Goal: Task Accomplishment & Management: Manage account settings

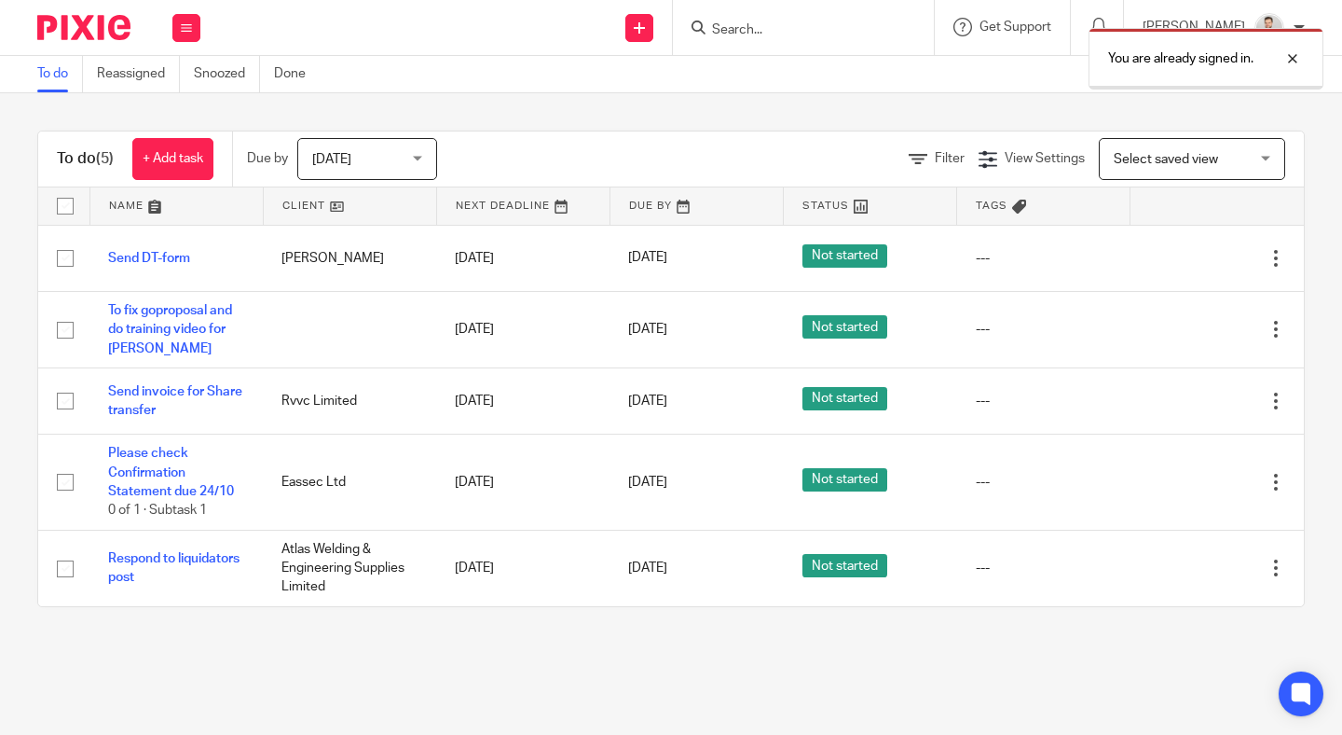
click at [847, 24] on div "You are already signed in." at bounding box center [997, 54] width 653 height 71
click at [1297, 61] on div at bounding box center [1279, 59] width 50 height 22
click at [873, 25] on input "Search" at bounding box center [794, 30] width 168 height 17
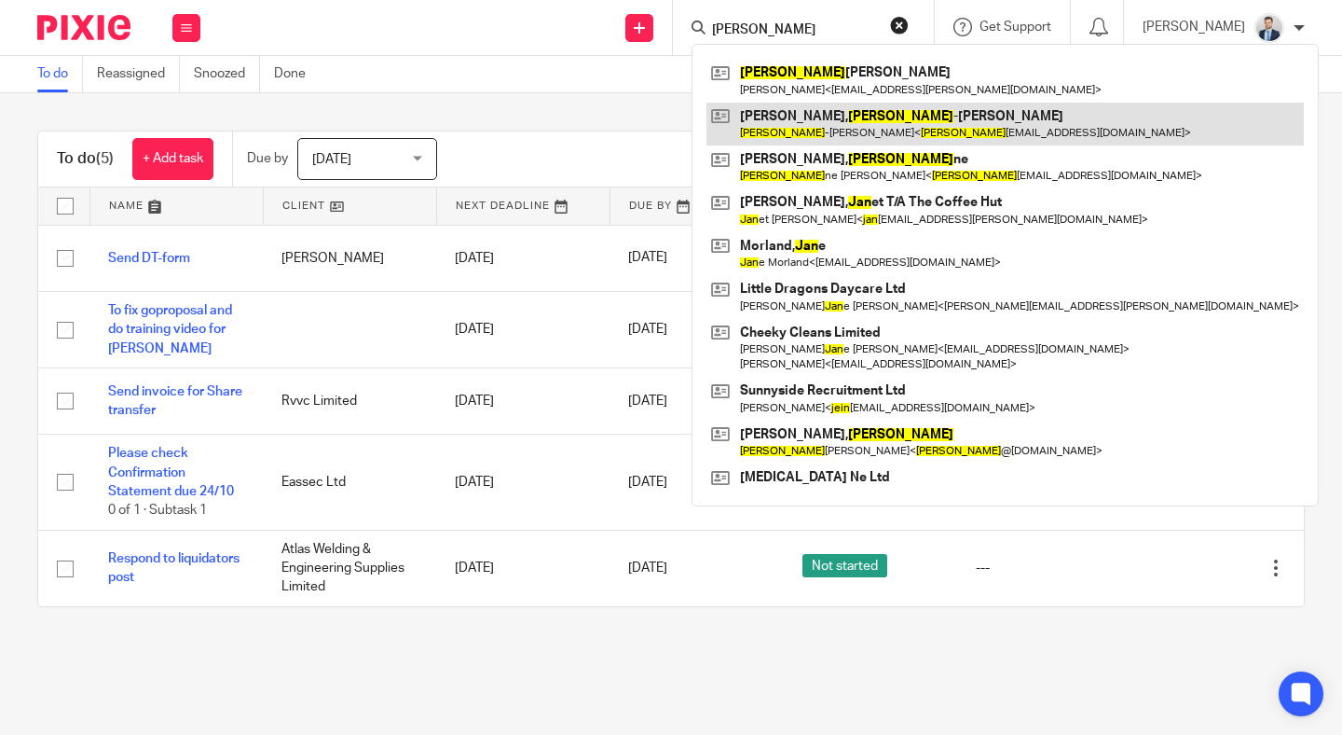
type input "JEAN"
click at [857, 126] on link at bounding box center [1006, 124] width 598 height 43
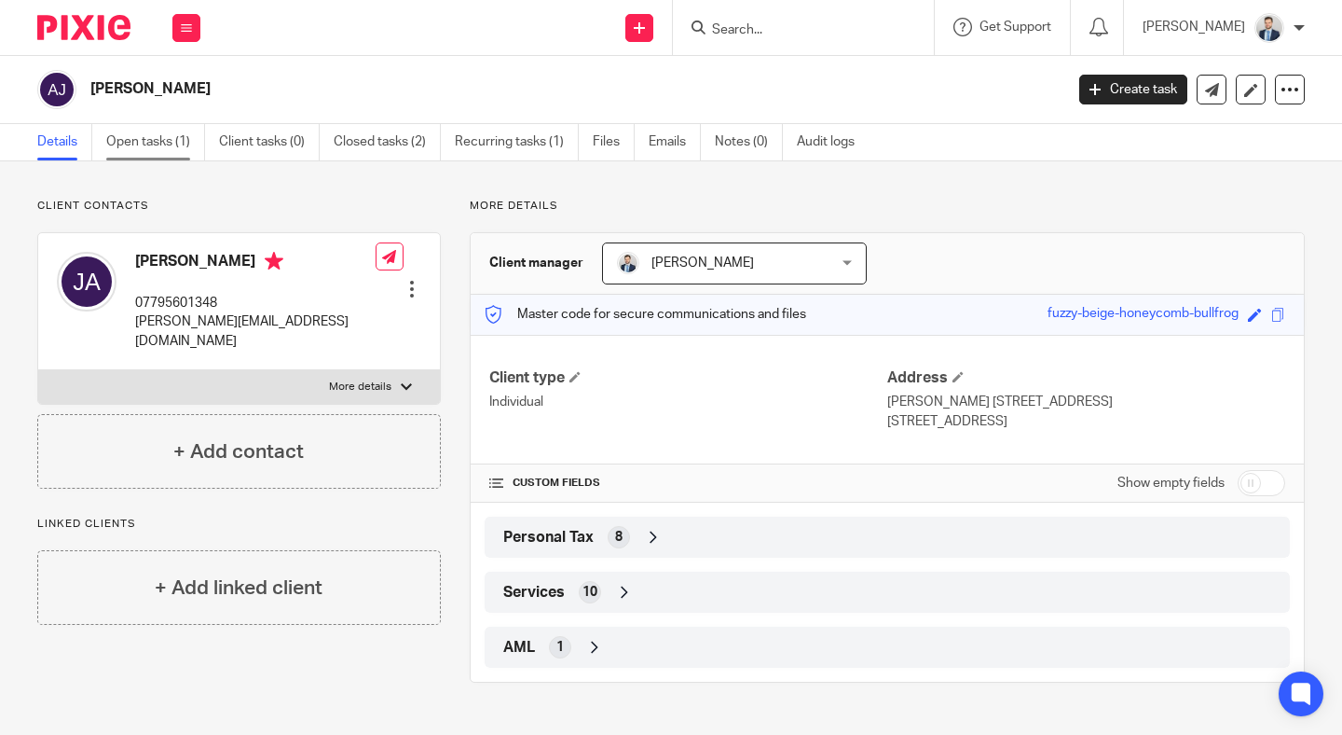
click at [168, 143] on link "Open tasks (1)" at bounding box center [155, 142] width 99 height 36
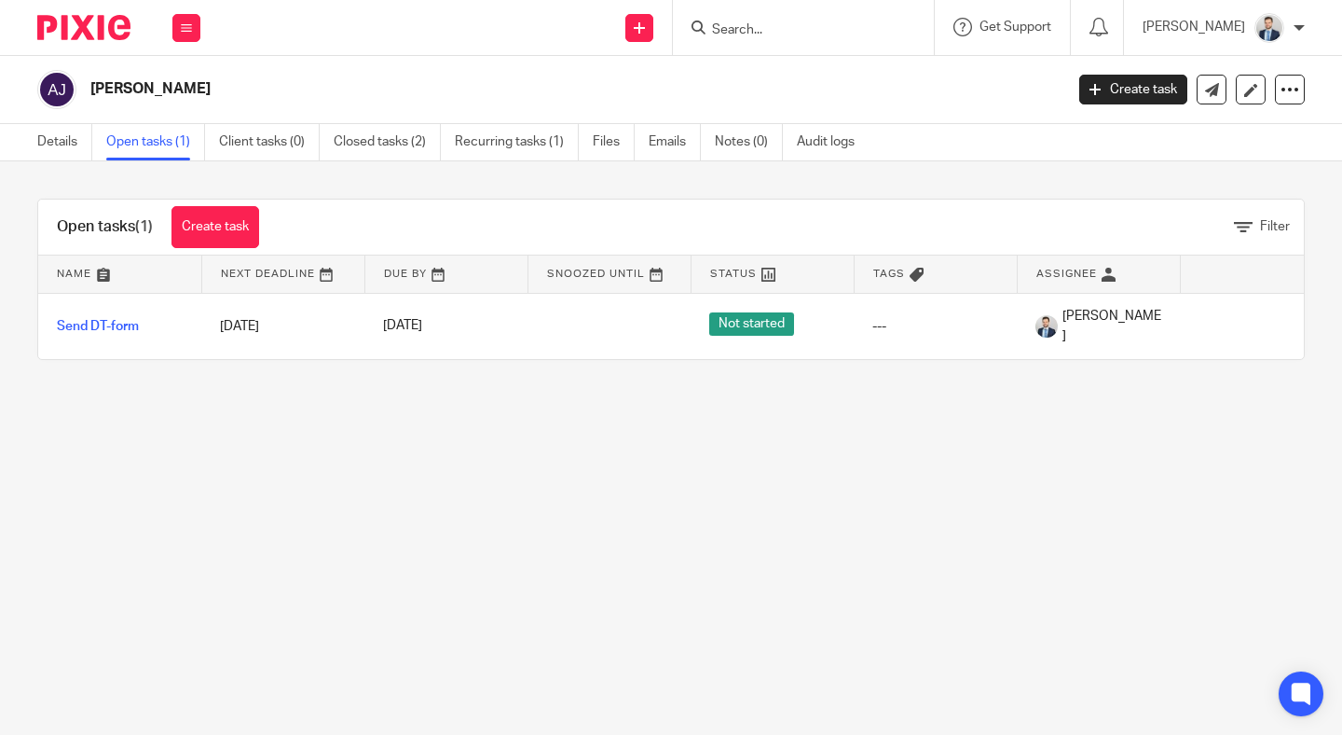
click at [71, 146] on link "Details" at bounding box center [64, 142] width 55 height 36
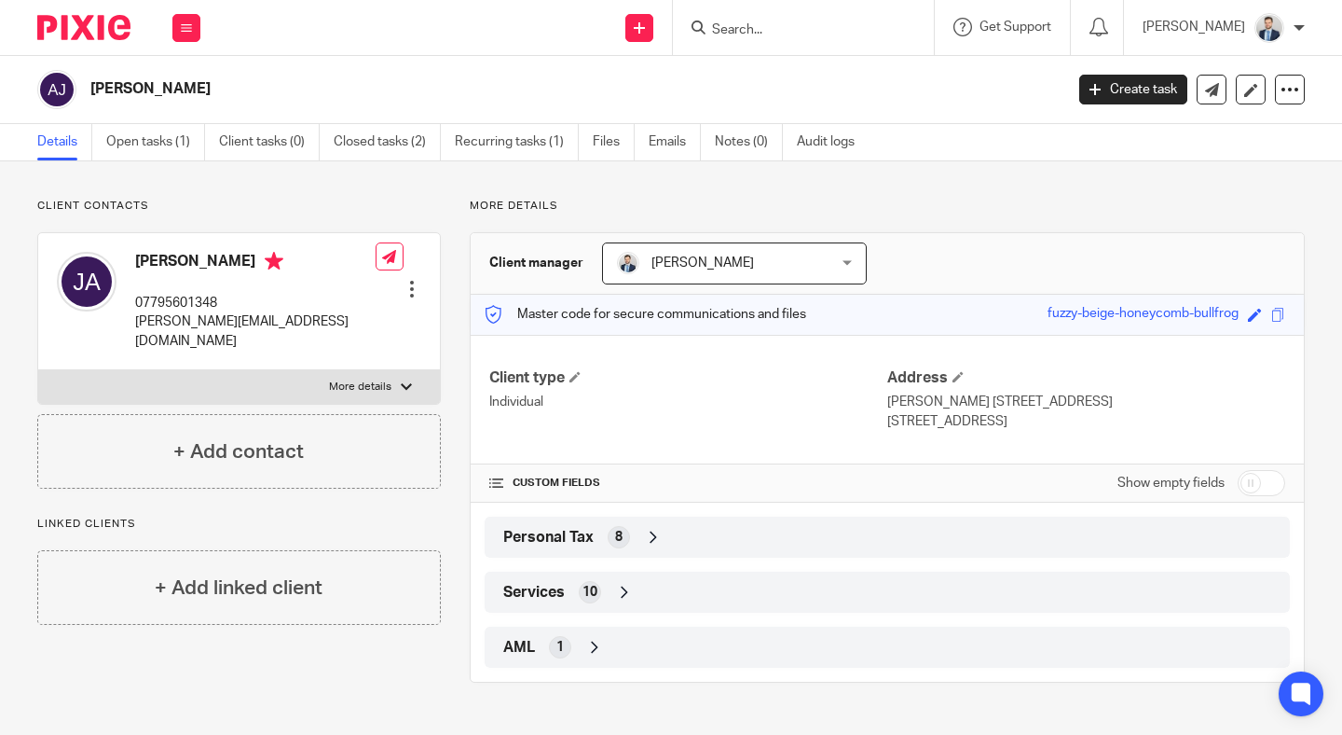
click at [669, 545] on div "Personal Tax 8" at bounding box center [887, 537] width 777 height 32
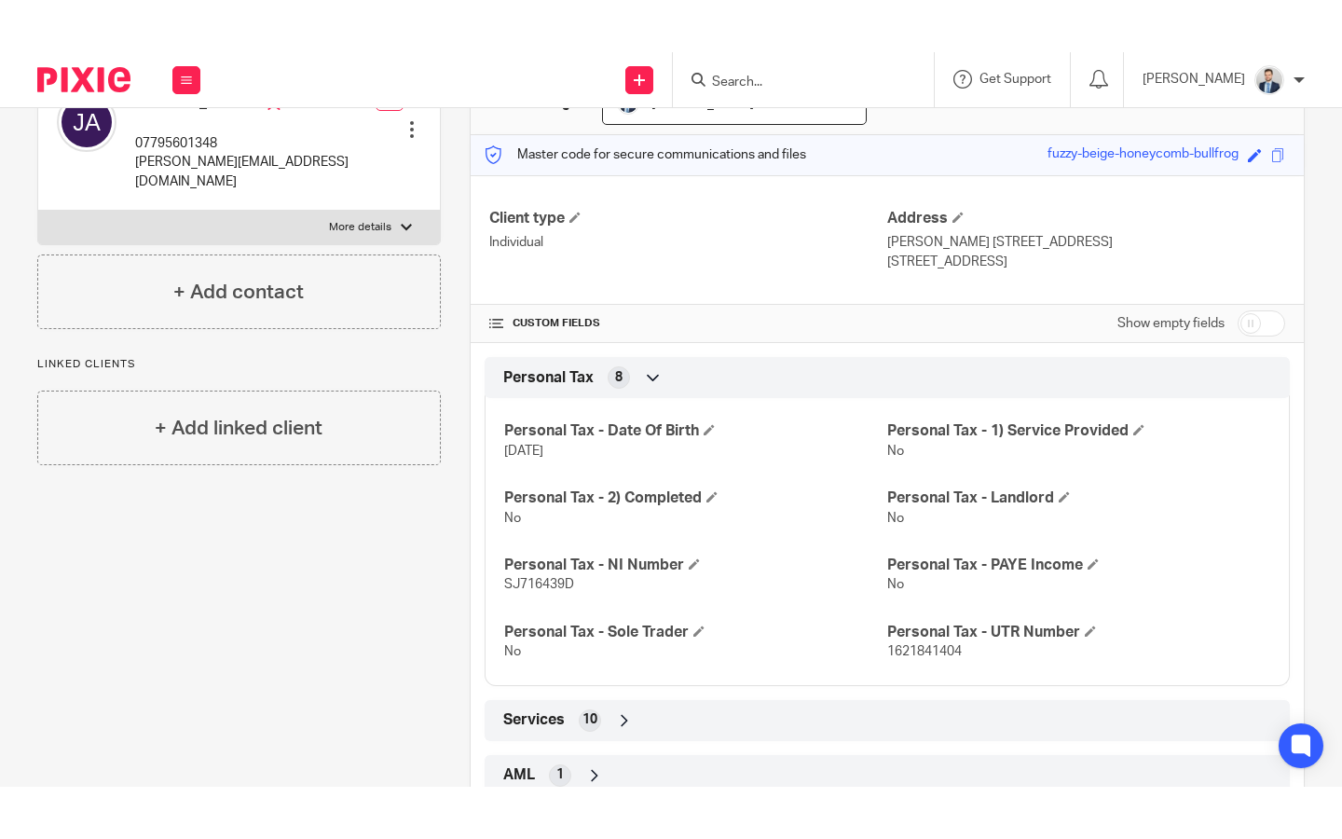
scroll to position [272, 0]
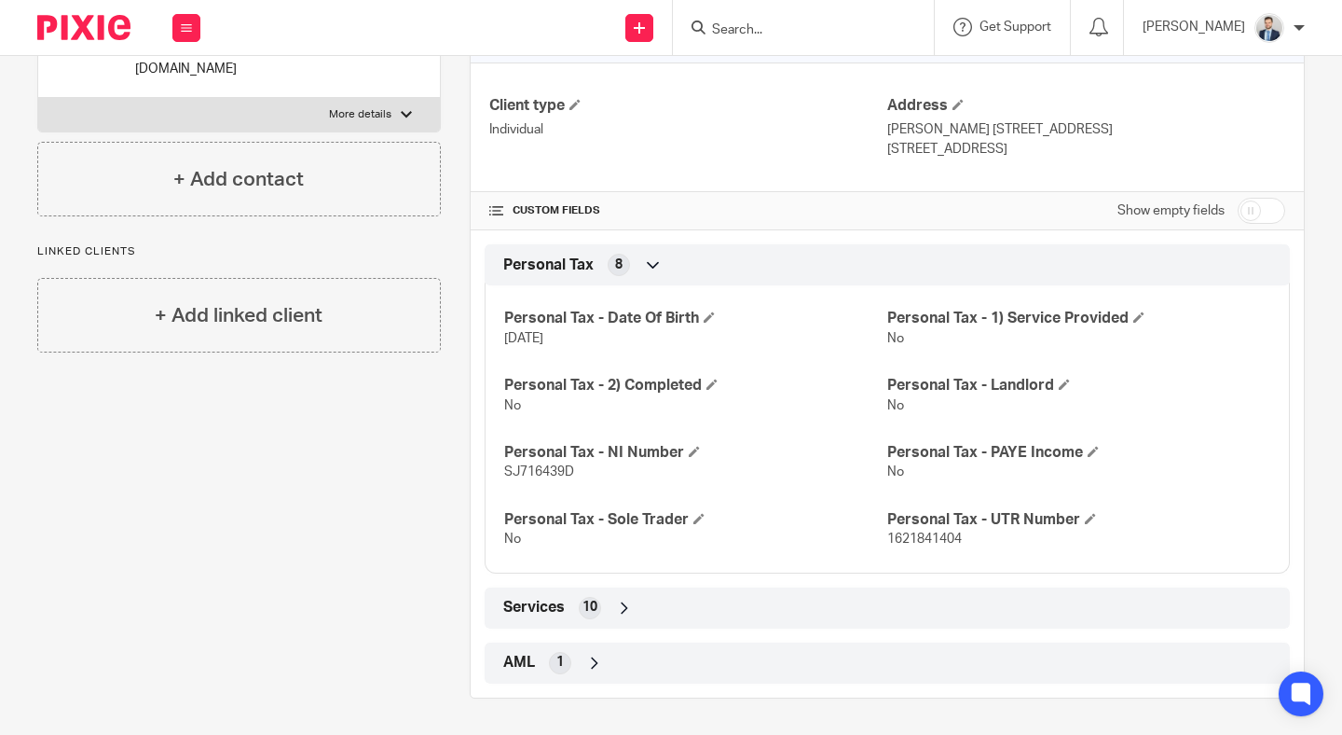
click at [918, 540] on span "1621841404" at bounding box center [924, 538] width 75 height 13
copy span "1621841404"
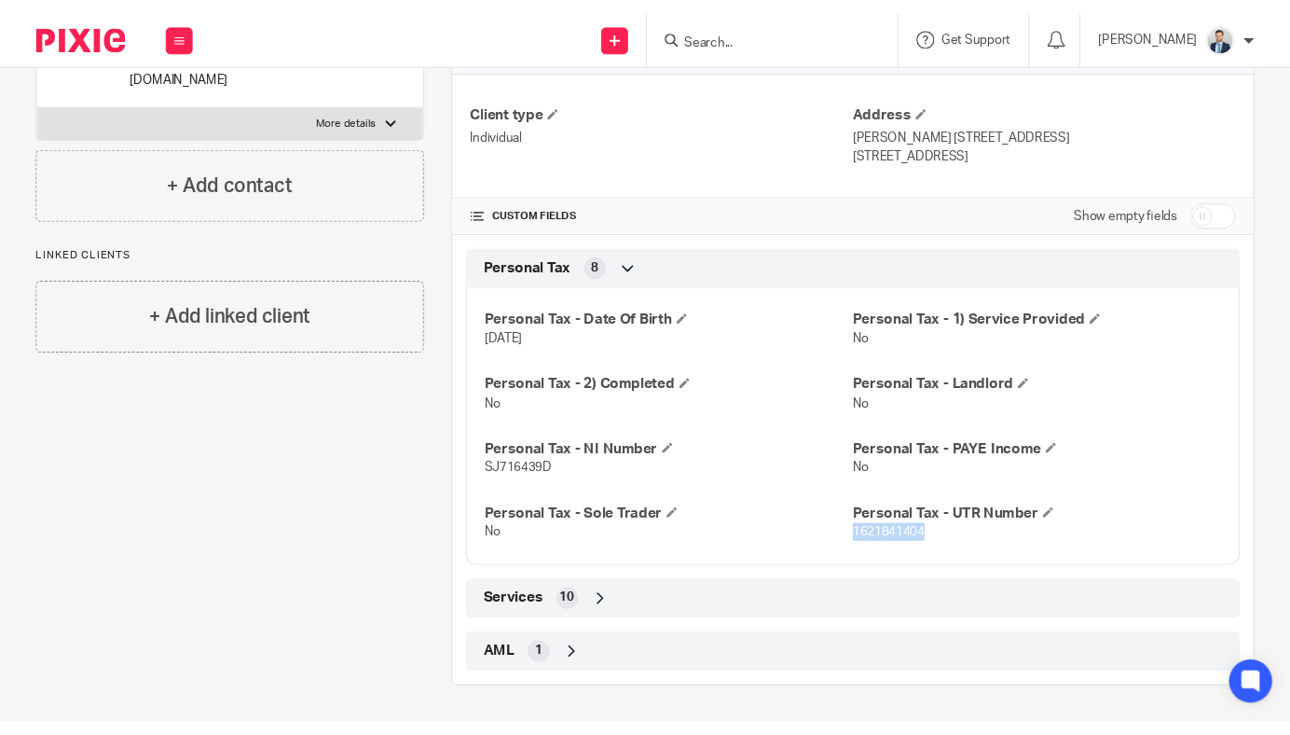
scroll to position [168, 0]
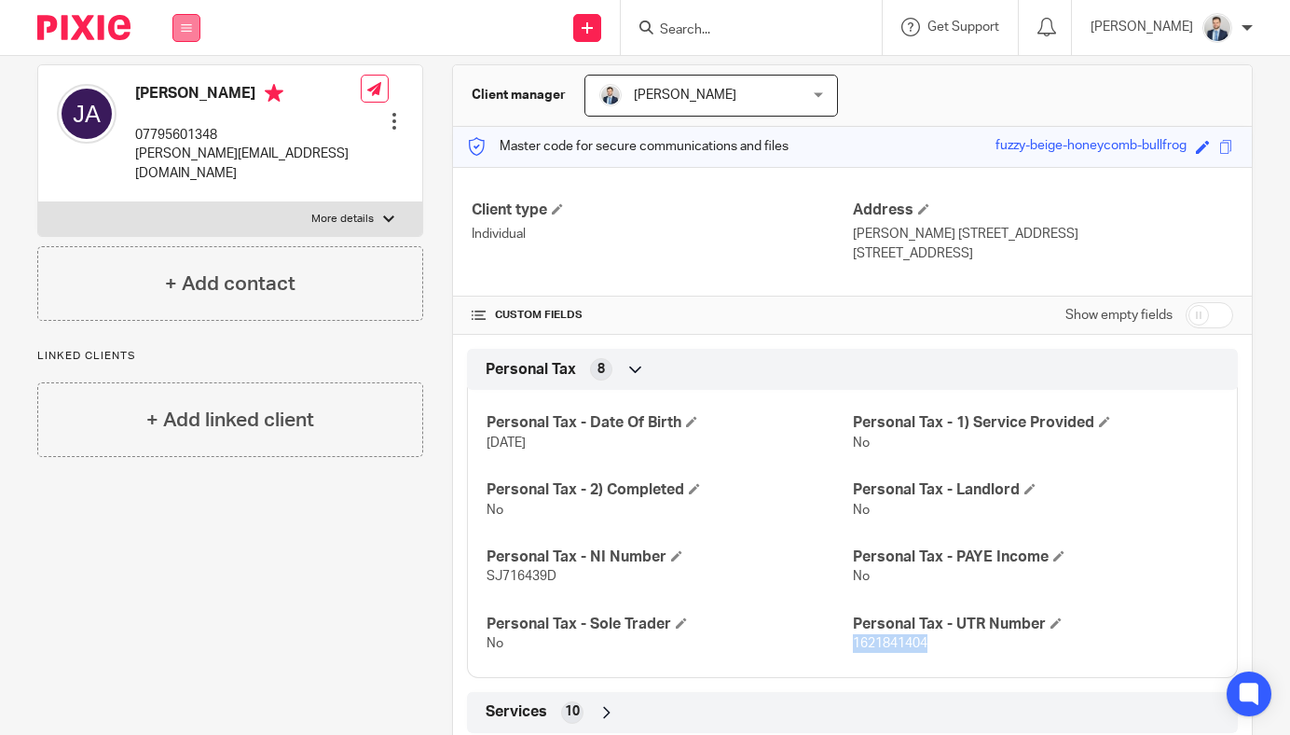
click at [181, 23] on icon at bounding box center [186, 27] width 11 height 11
click at [187, 81] on link "Work" at bounding box center [176, 86] width 30 height 13
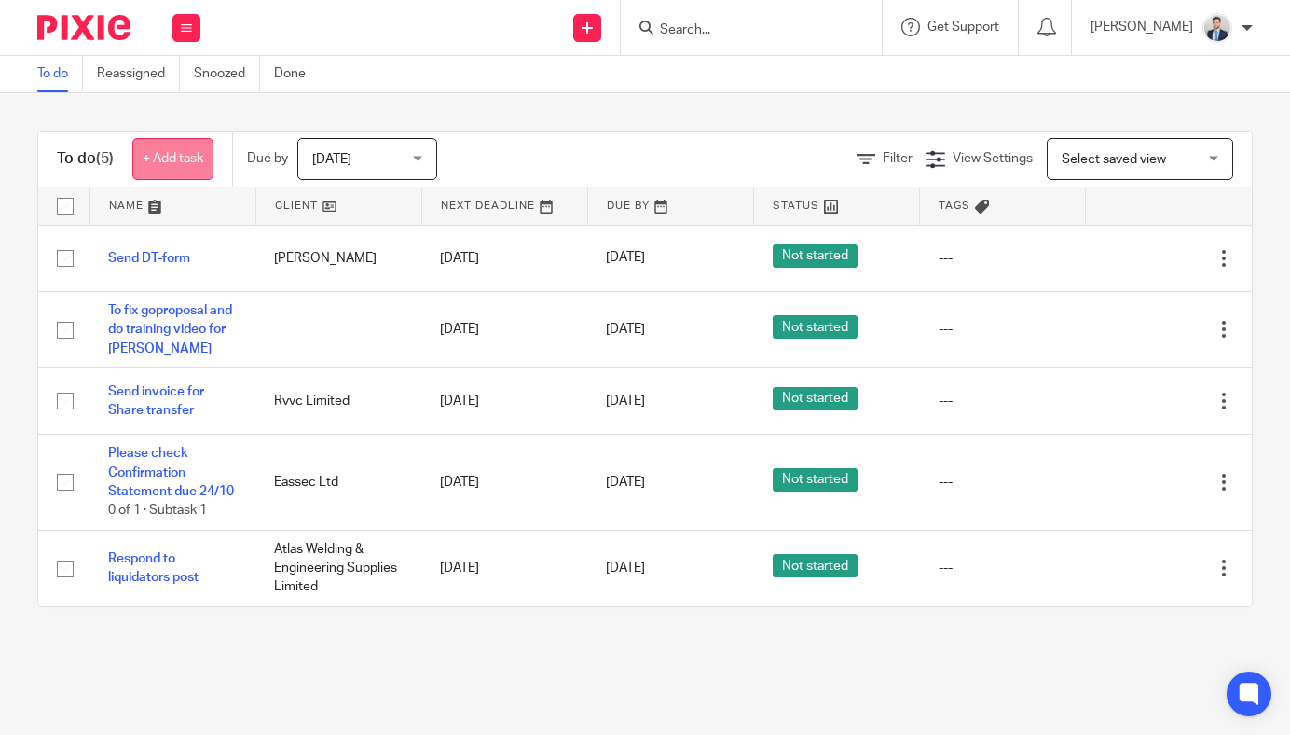
click at [171, 161] on link "+ Add task" at bounding box center [172, 159] width 81 height 42
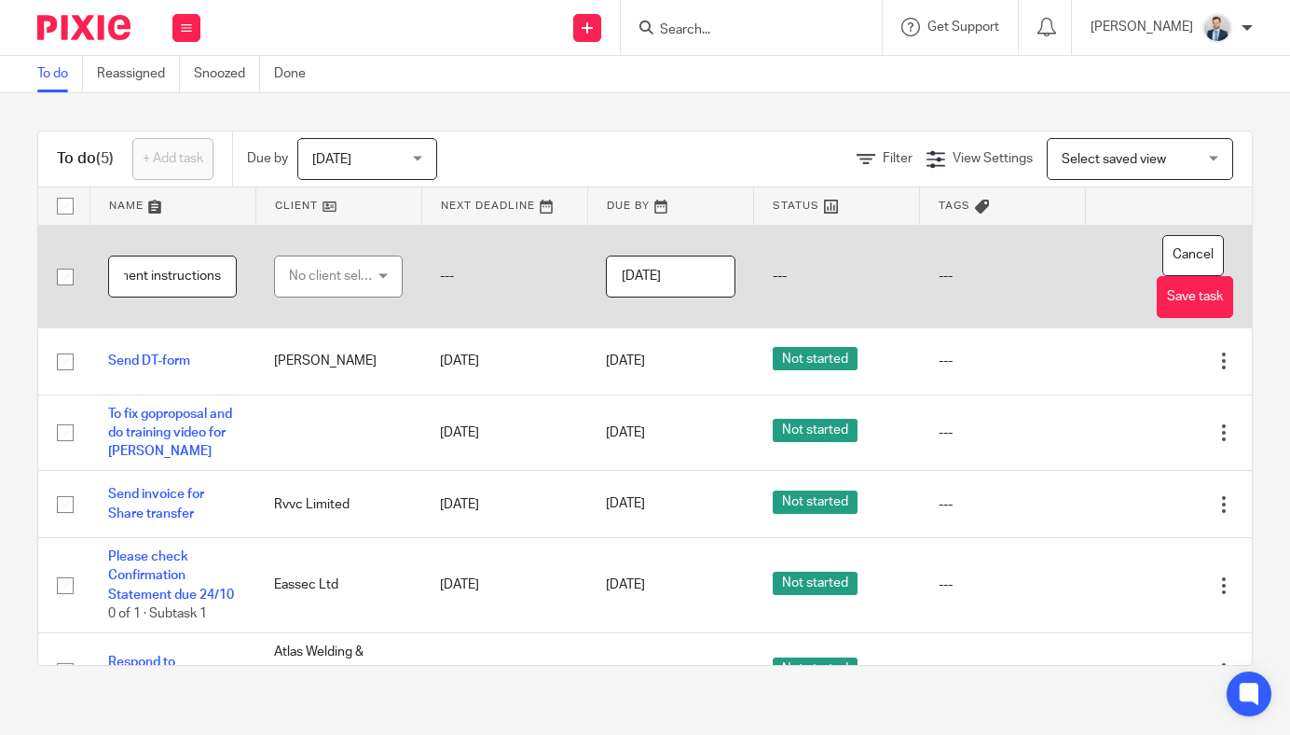
scroll to position [0, 61]
type input "Send payment instructions"
click at [355, 276] on div "No client selected" at bounding box center [334, 275] width 90 height 39
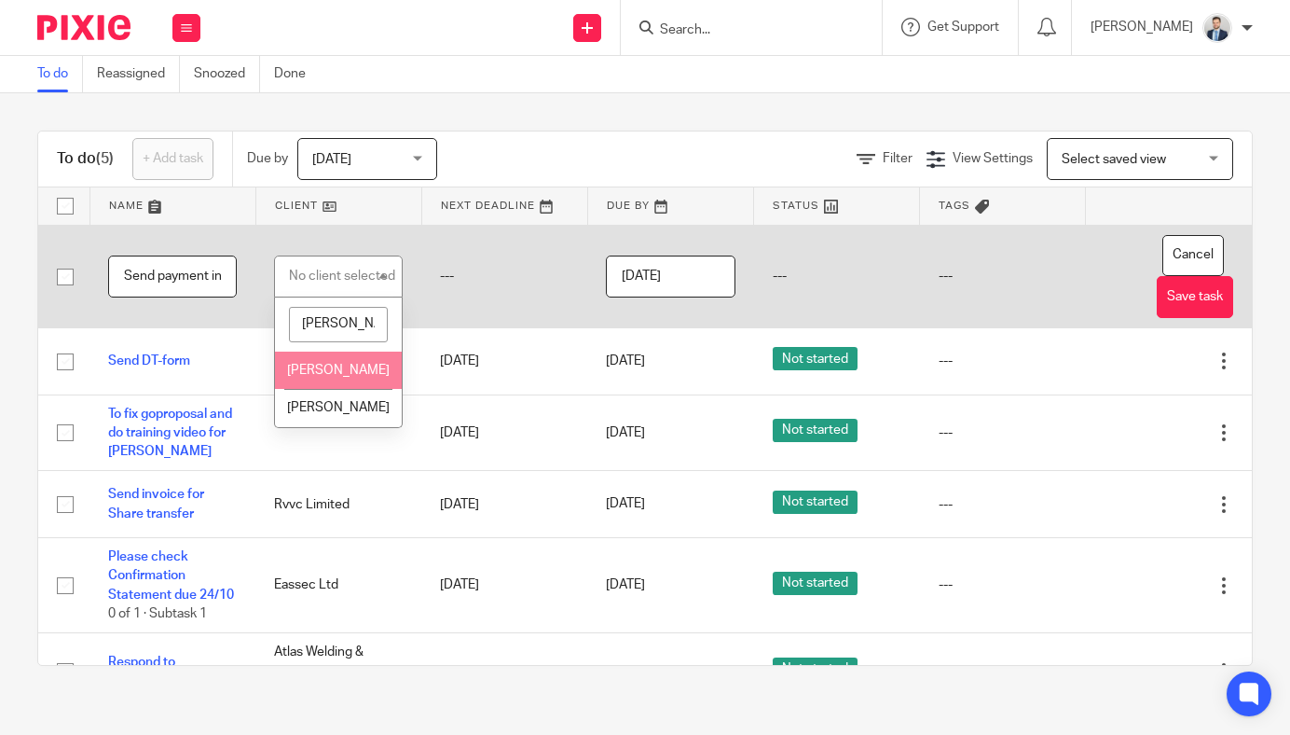
type input "anthony"
click at [352, 370] on li "Anthony Treadwell" at bounding box center [338, 370] width 127 height 38
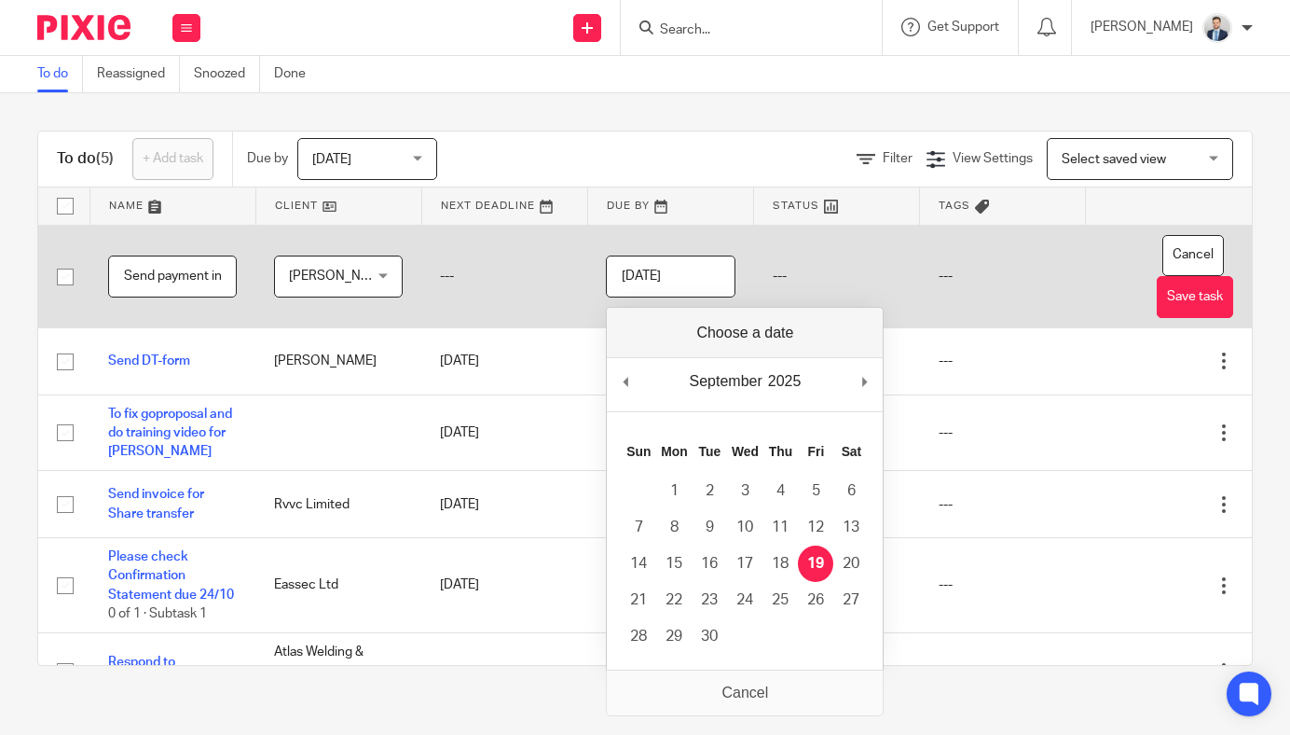
click at [698, 286] on input "2025-09-19" at bounding box center [670, 276] width 129 height 42
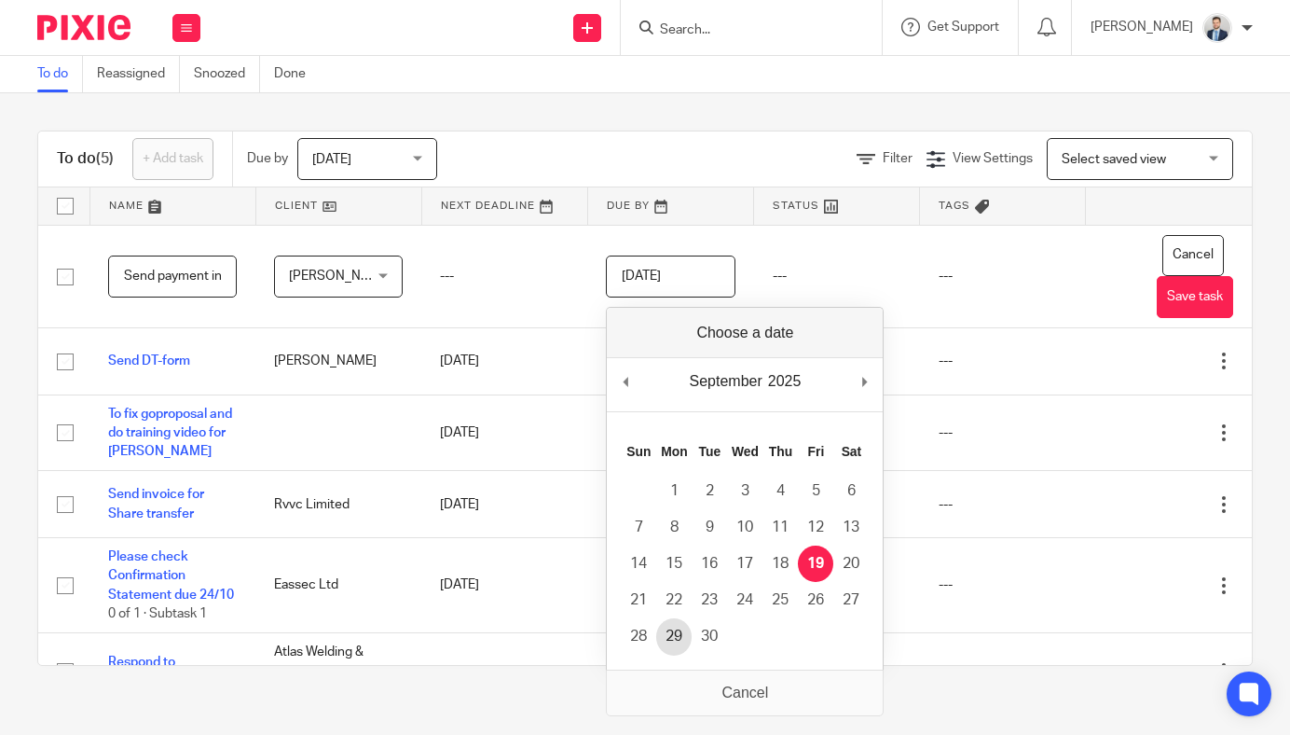
type input "2025-09-29"
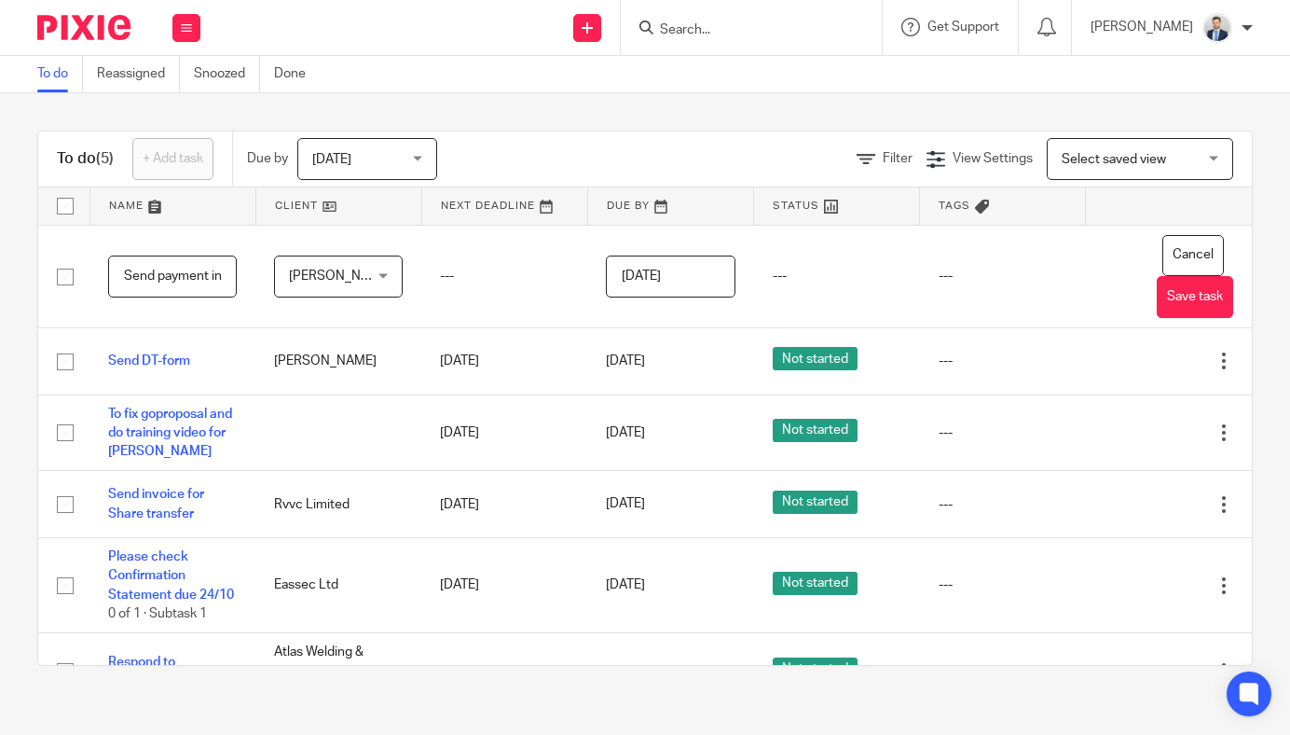
scroll to position [0, 61]
drag, startPoint x: 166, startPoint y: 278, endPoint x: 283, endPoint y: 285, distance: 117.7
click at [283, 285] on tr "Send payment instructions Anthony Treadwell Anthony Treadwell No client selecte…" at bounding box center [645, 276] width 1214 height 103
click at [198, 276] on input "Send payment instructions" at bounding box center [172, 276] width 129 height 42
click at [222, 274] on input "Send payment instructions" at bounding box center [172, 276] width 129 height 42
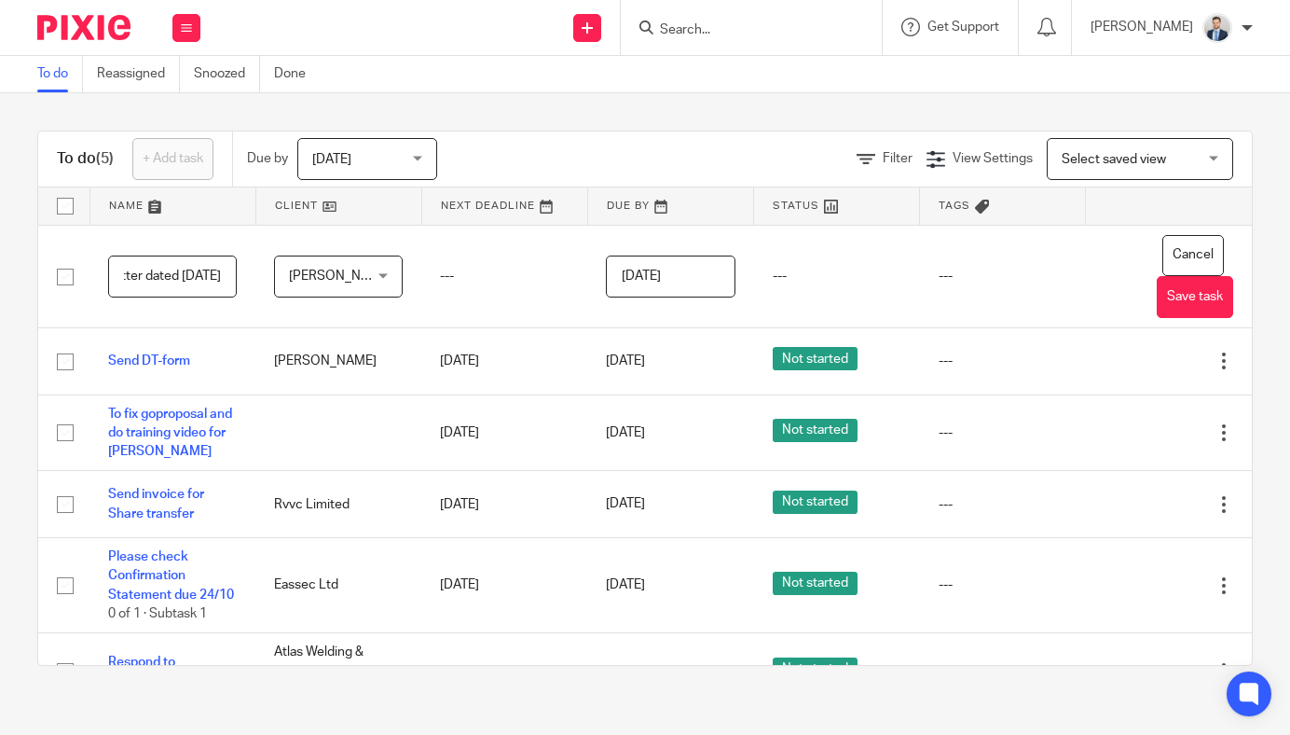
scroll to position [0, 216]
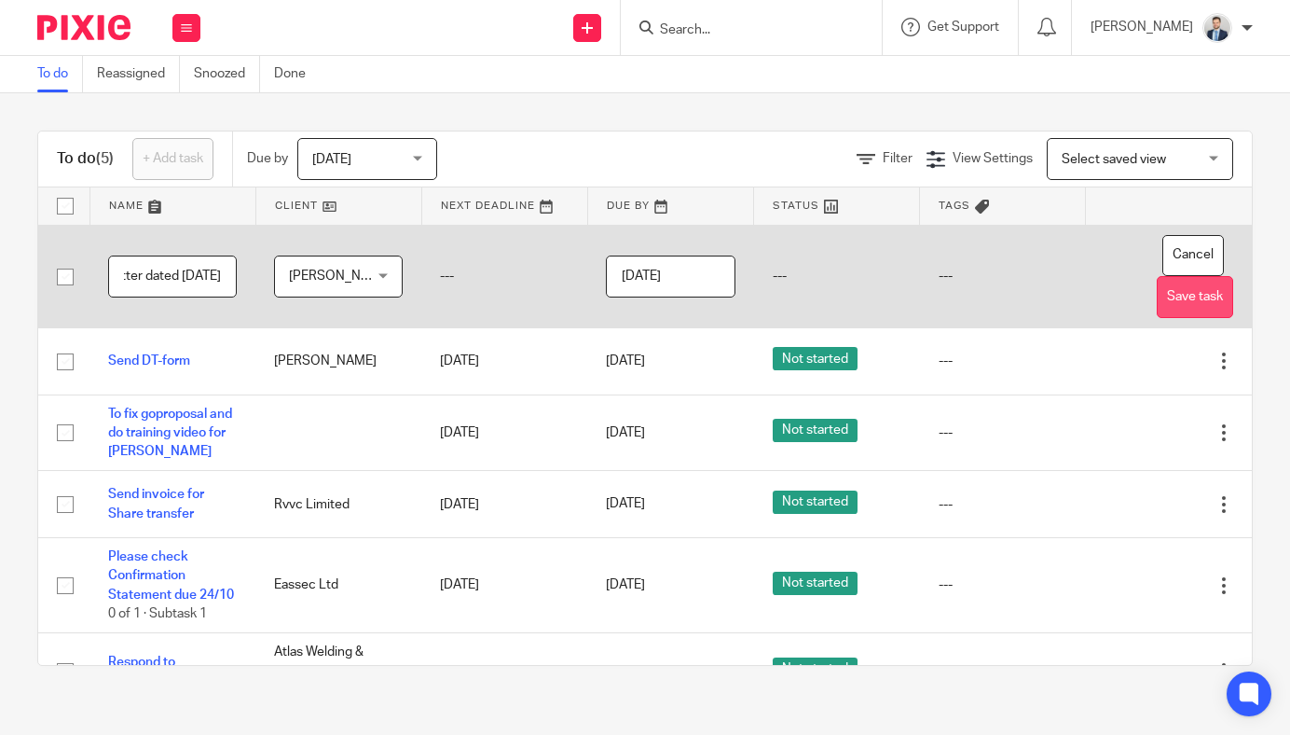
type input "Send payment instructions from letter dated 15.09.25"
click at [1162, 292] on button "Save task" at bounding box center [1195, 297] width 76 height 42
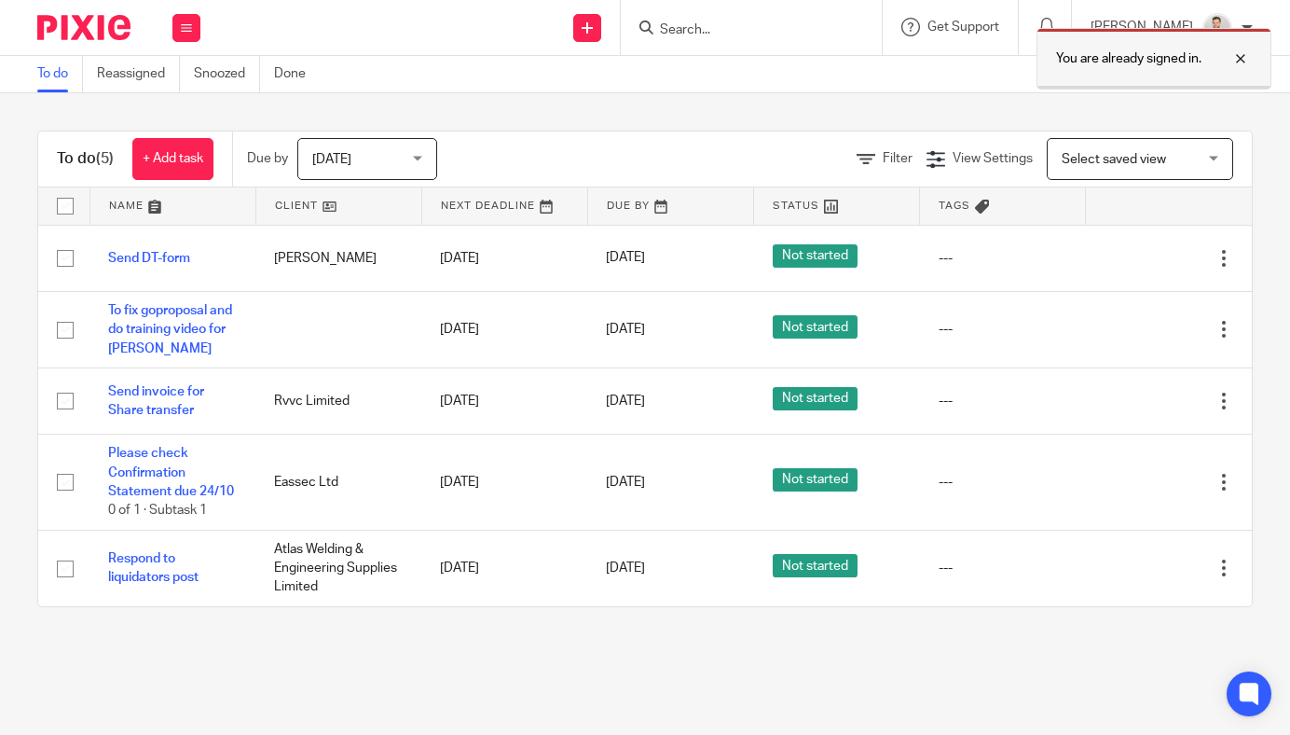
click at [1240, 55] on div at bounding box center [1227, 59] width 50 height 22
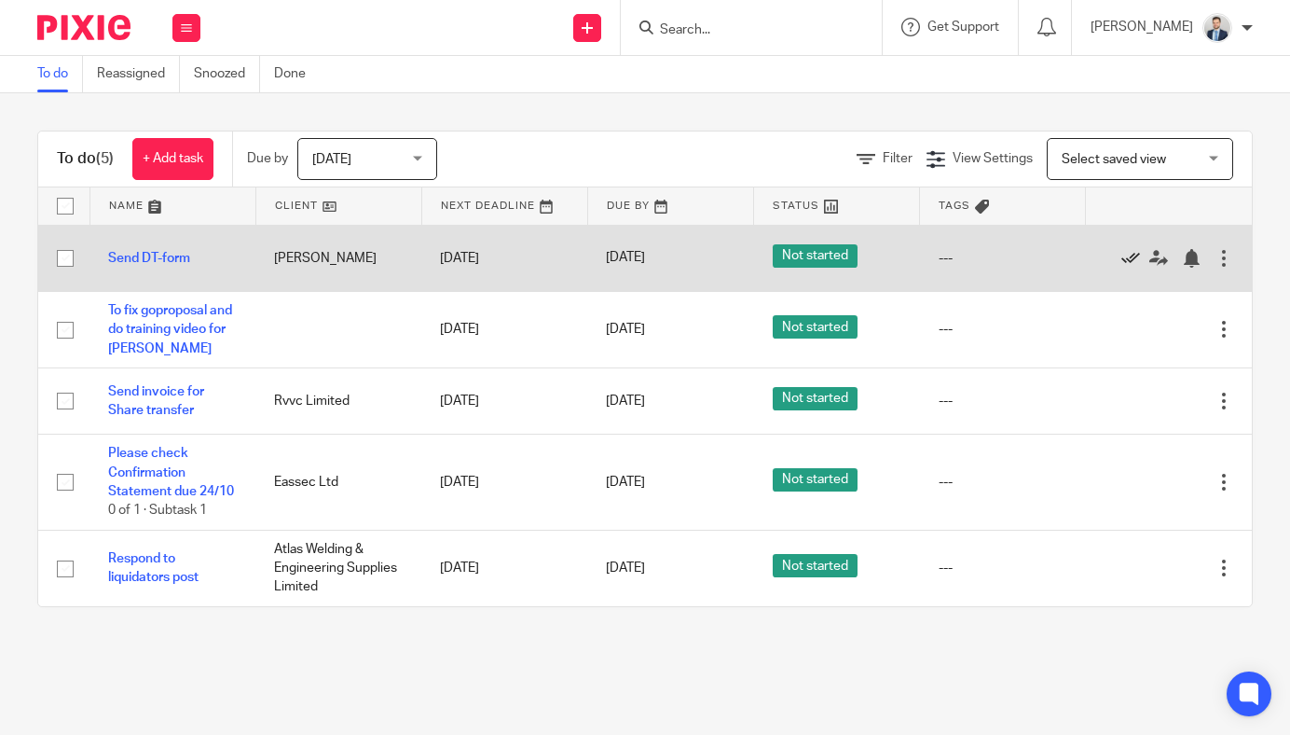
click at [1124, 256] on icon at bounding box center [1130, 258] width 19 height 19
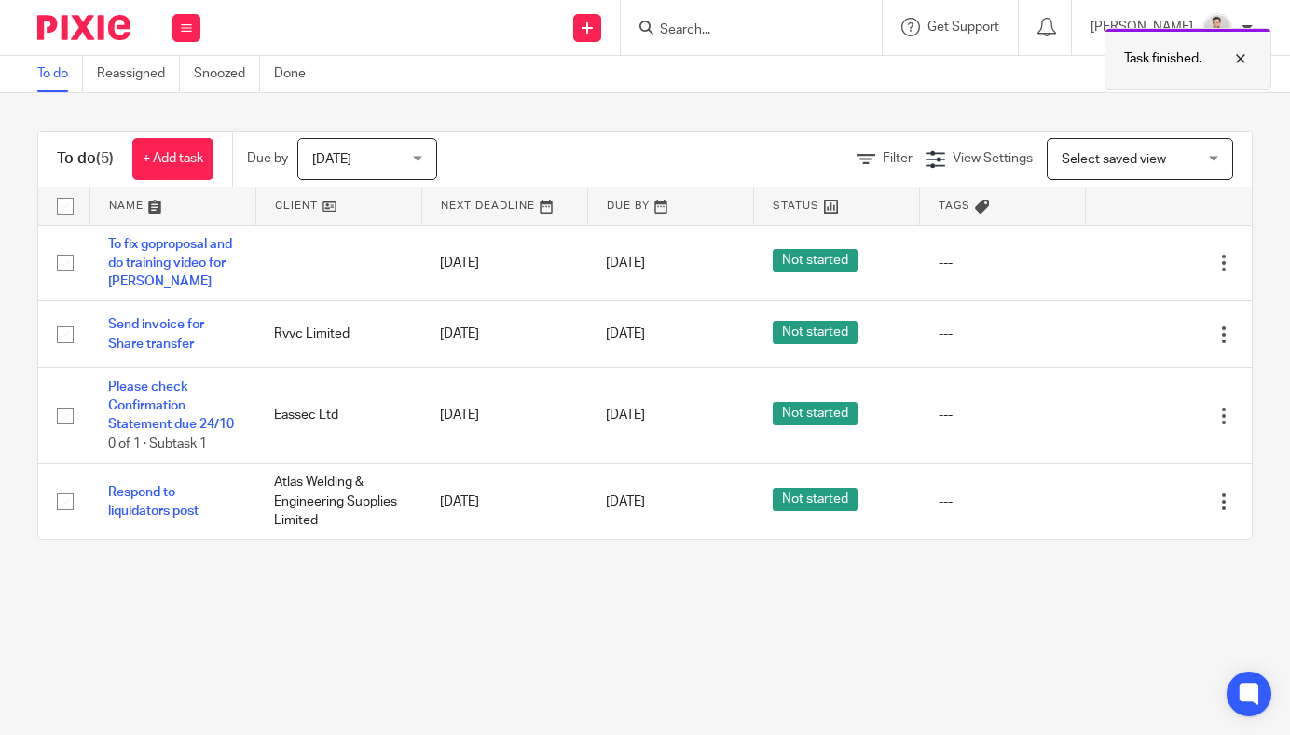
click at [1256, 53] on div "Task finished." at bounding box center [1188, 59] width 167 height 62
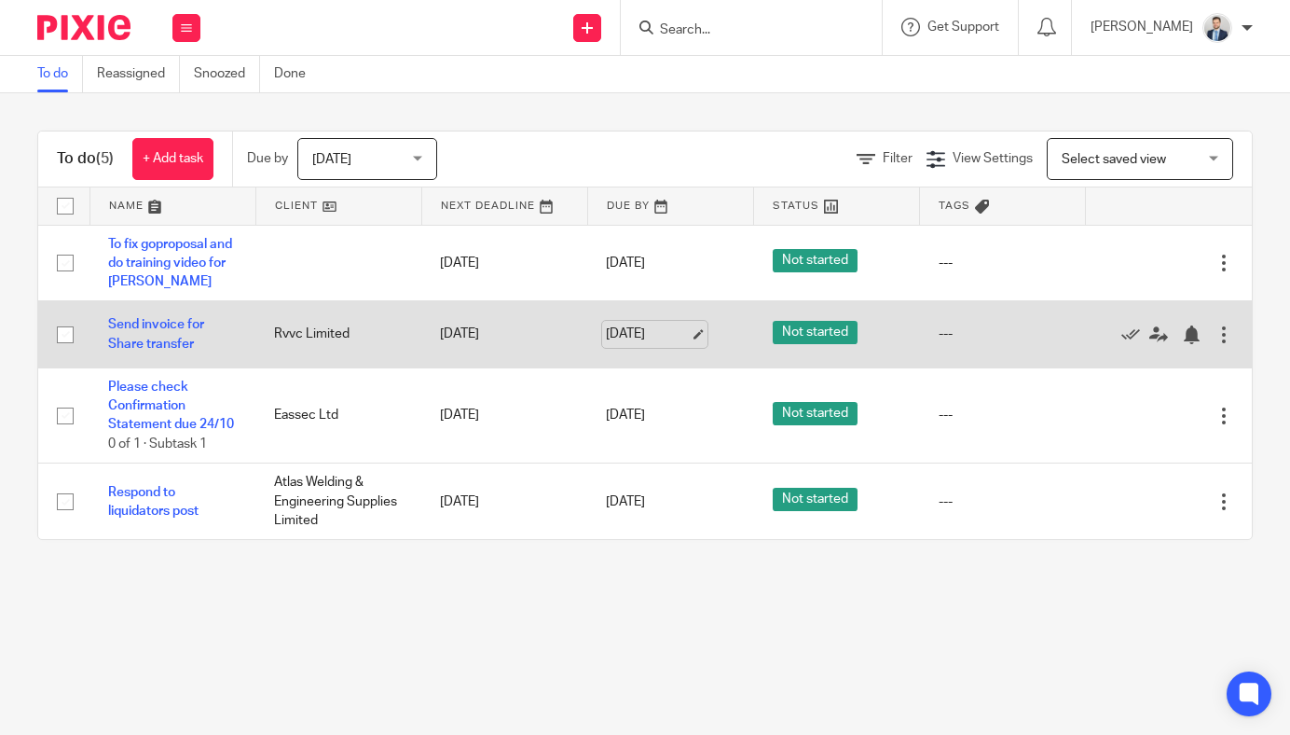
click at [653, 329] on link "[DATE]" at bounding box center [648, 334] width 84 height 20
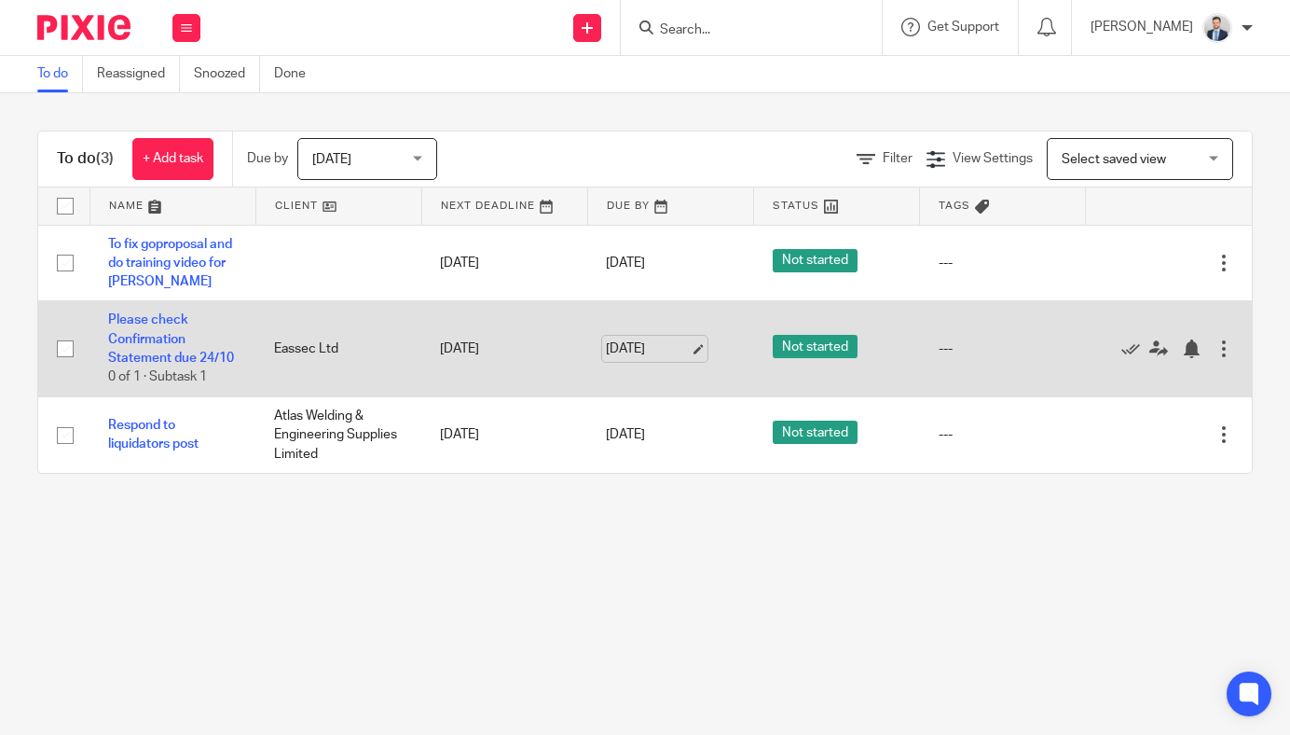
click at [651, 352] on link "[DATE]" at bounding box center [648, 349] width 84 height 20
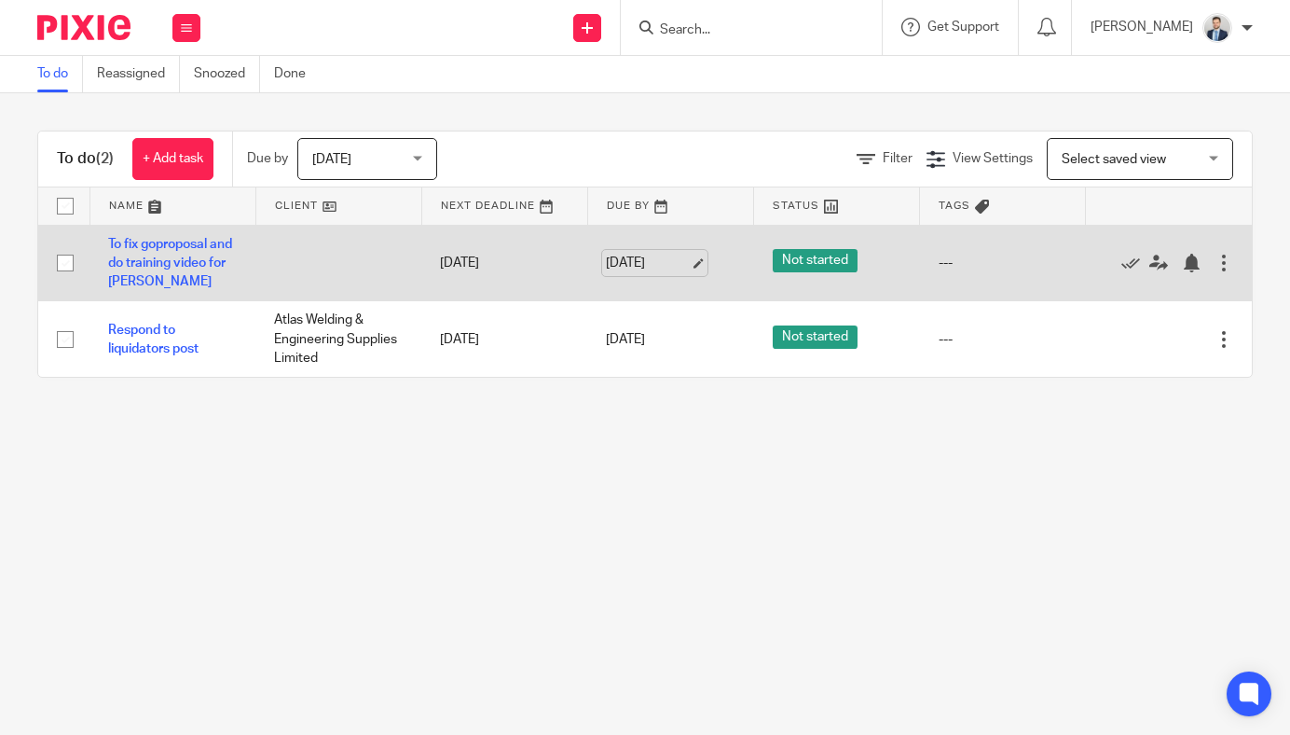
click at [654, 262] on link "19 Sep 2025" at bounding box center [648, 264] width 84 height 20
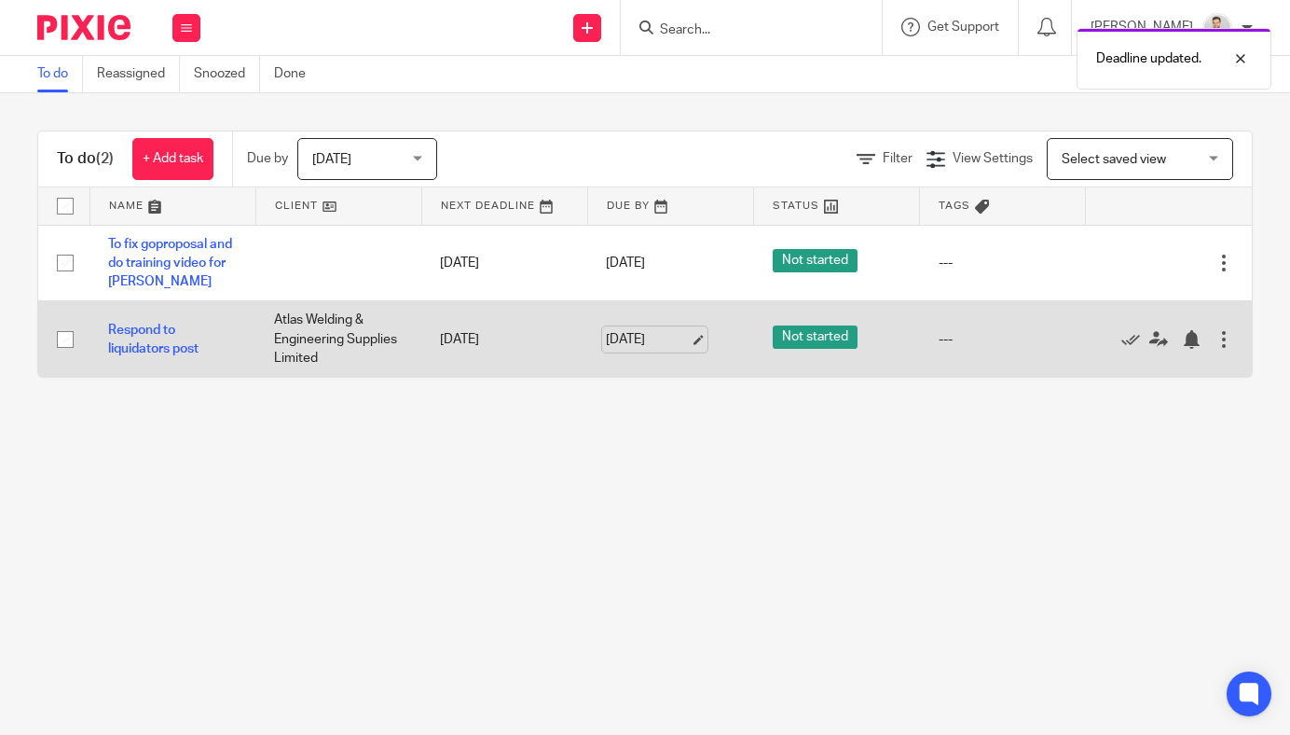
click at [631, 339] on link "19 Sep 2025" at bounding box center [648, 340] width 84 height 20
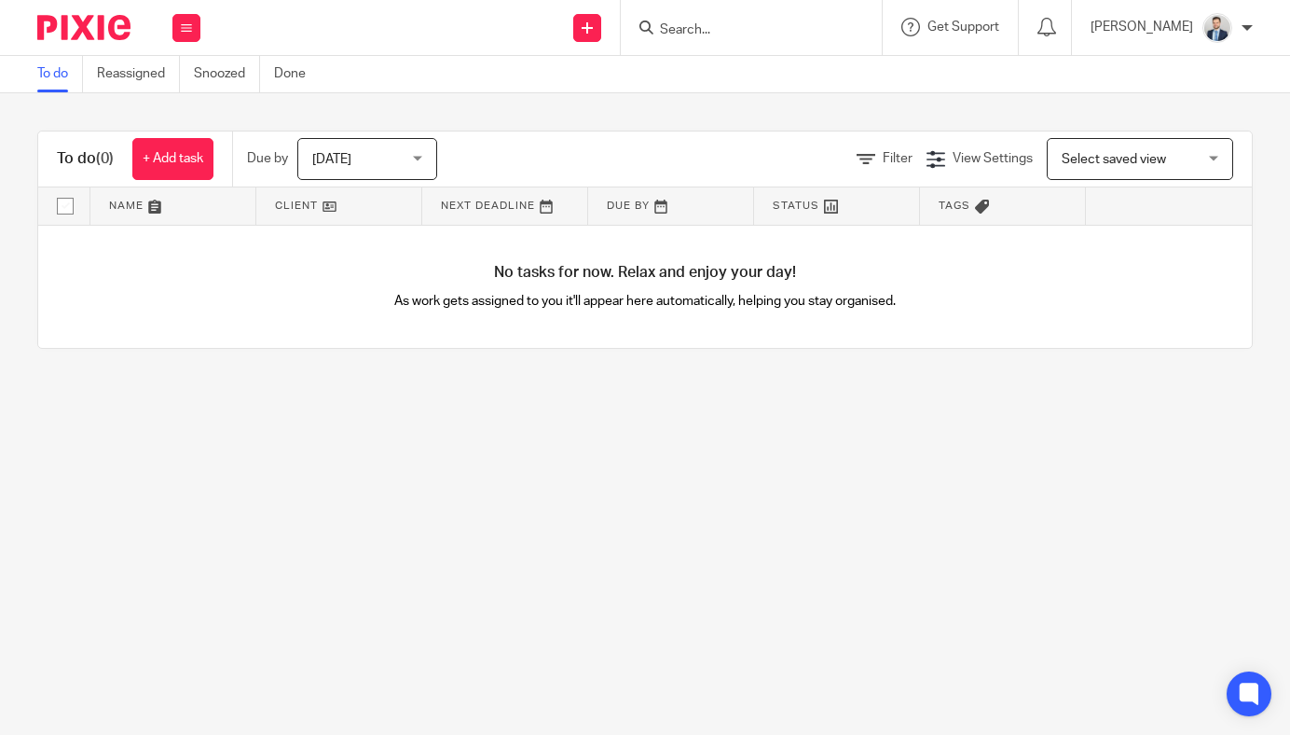
click at [770, 30] on input "Search" at bounding box center [742, 30] width 168 height 17
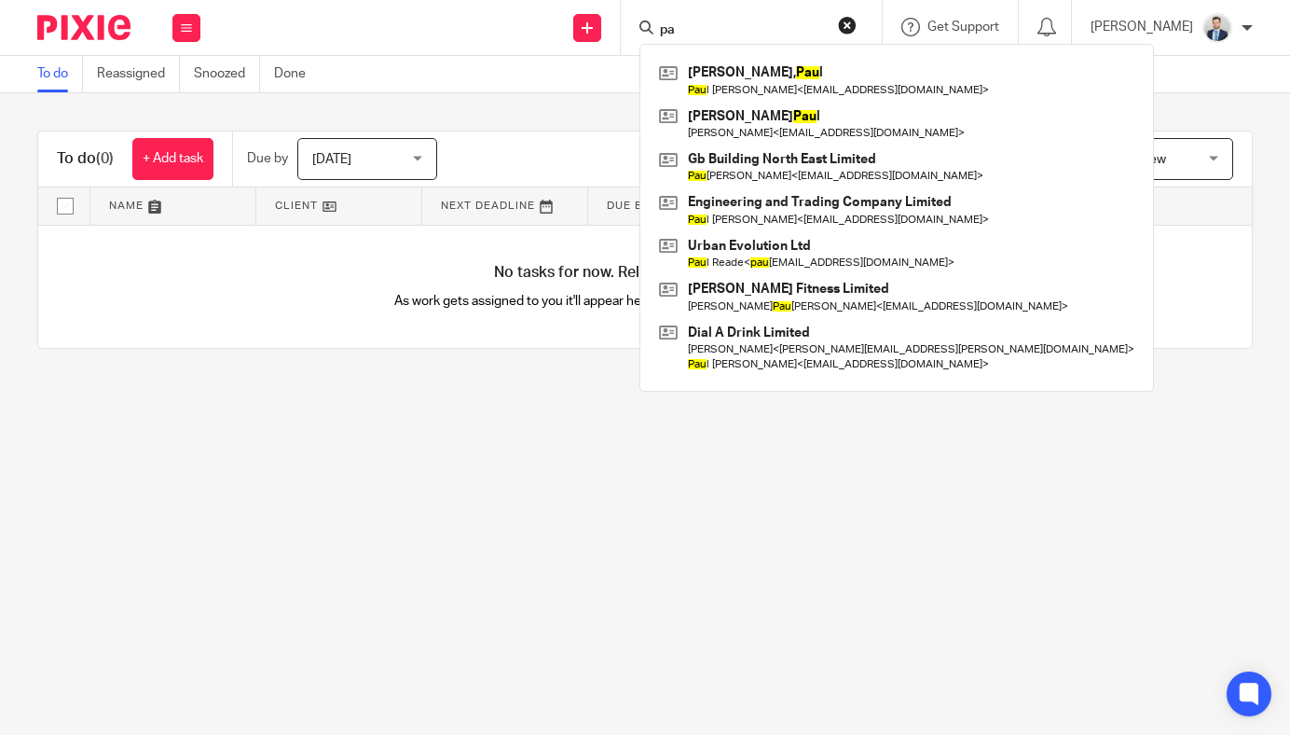
type input "p"
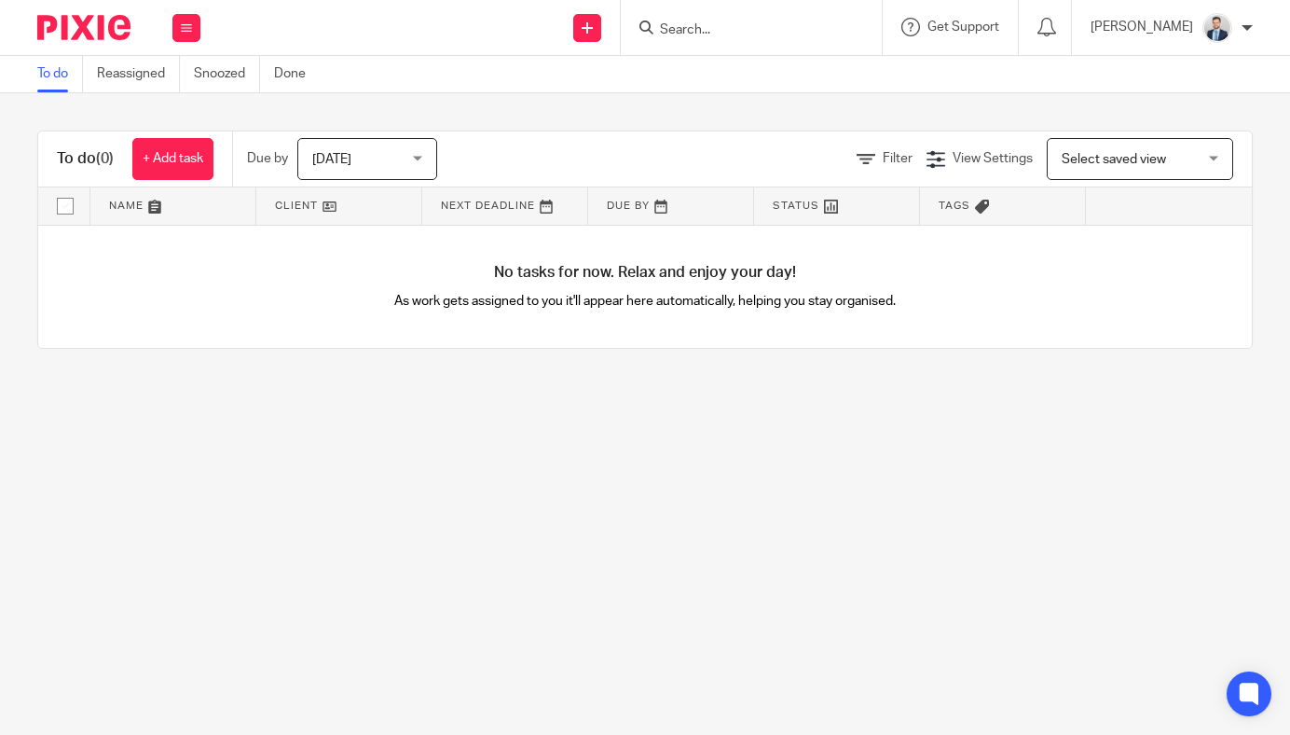
click at [736, 31] on input "Search" at bounding box center [742, 30] width 168 height 17
drag, startPoint x: 770, startPoint y: 28, endPoint x: 753, endPoint y: 28, distance: 16.8
click at [770, 28] on input "Search" at bounding box center [742, 30] width 168 height 17
click at [775, 40] on div at bounding box center [751, 27] width 261 height 55
click at [757, 24] on input "Search" at bounding box center [742, 30] width 168 height 17
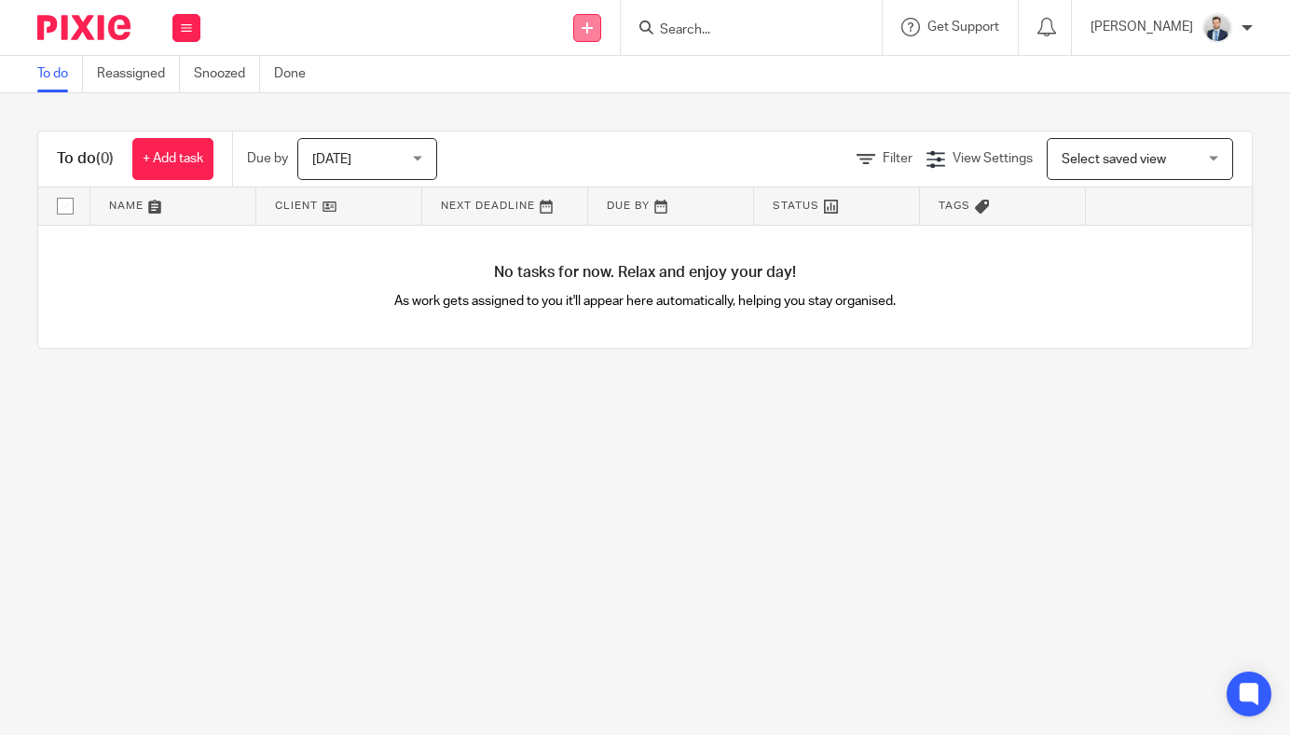
click at [593, 30] on icon at bounding box center [587, 27] width 11 height 11
click at [601, 138] on link "Add client" at bounding box center [616, 142] width 115 height 27
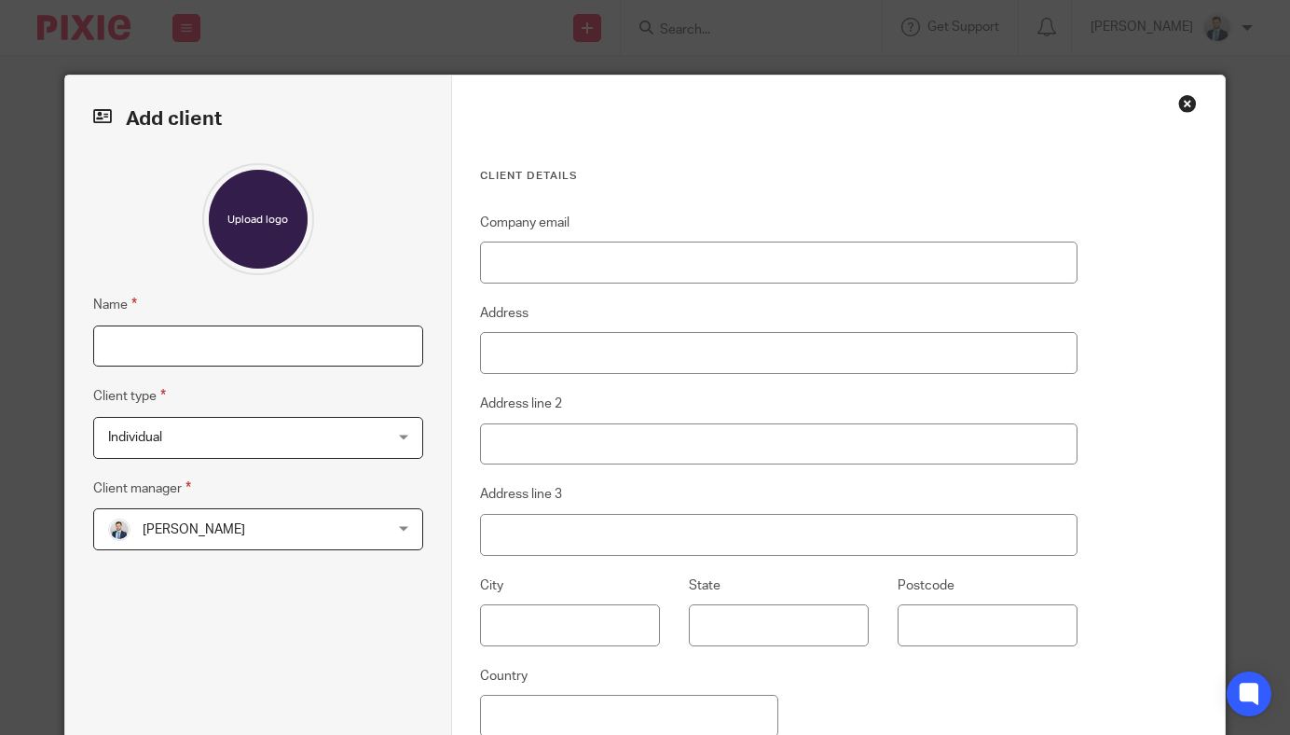
click at [291, 353] on input "Name" at bounding box center [258, 346] width 330 height 42
type input "[PERSON_NAME]"
click at [382, 257] on div at bounding box center [258, 219] width 330 height 112
click at [252, 424] on span "Individual" at bounding box center [233, 437] width 251 height 39
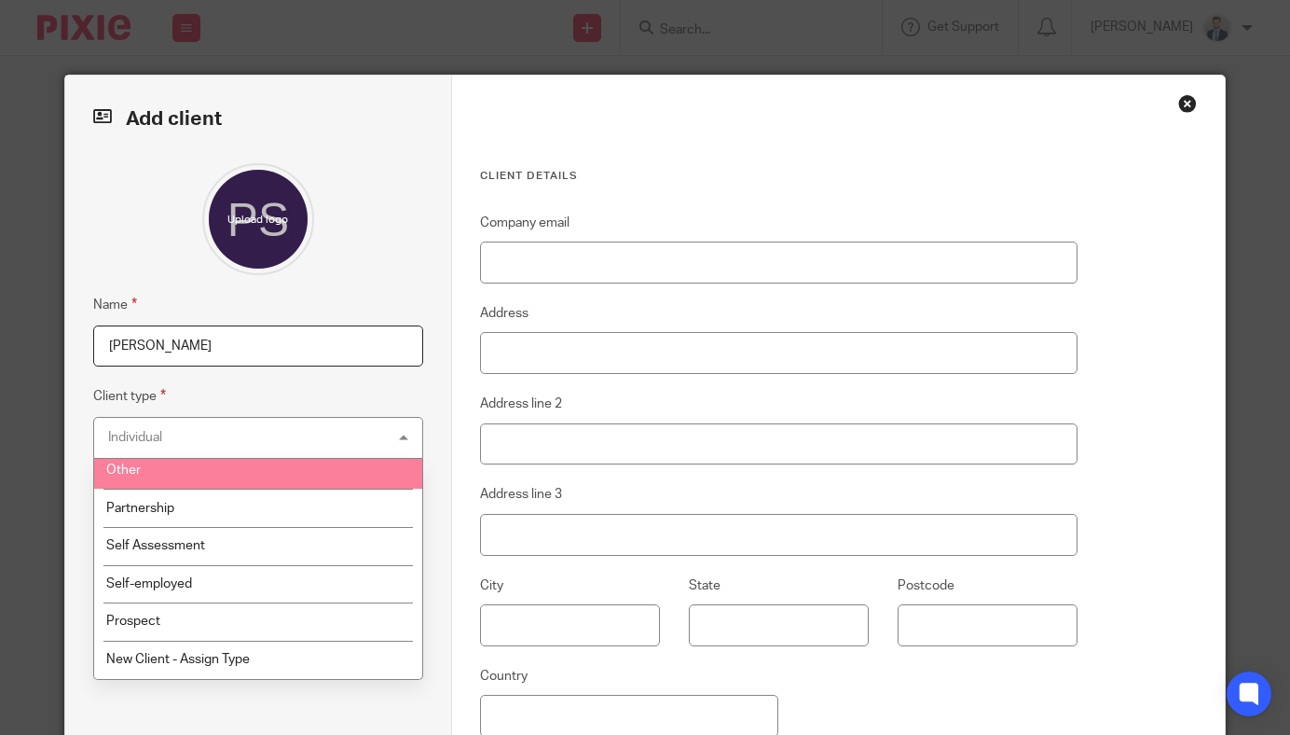
scroll to position [89, 0]
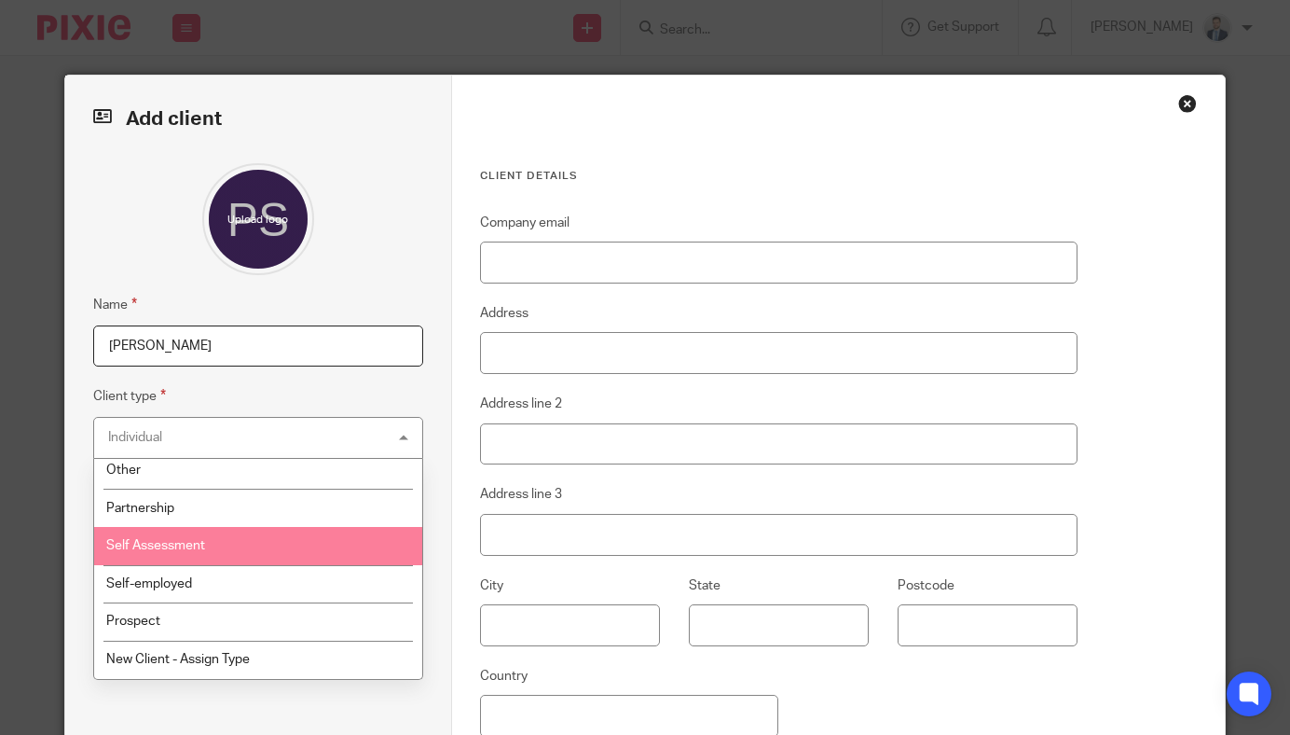
click at [307, 544] on li "Self Assessment" at bounding box center [258, 546] width 328 height 38
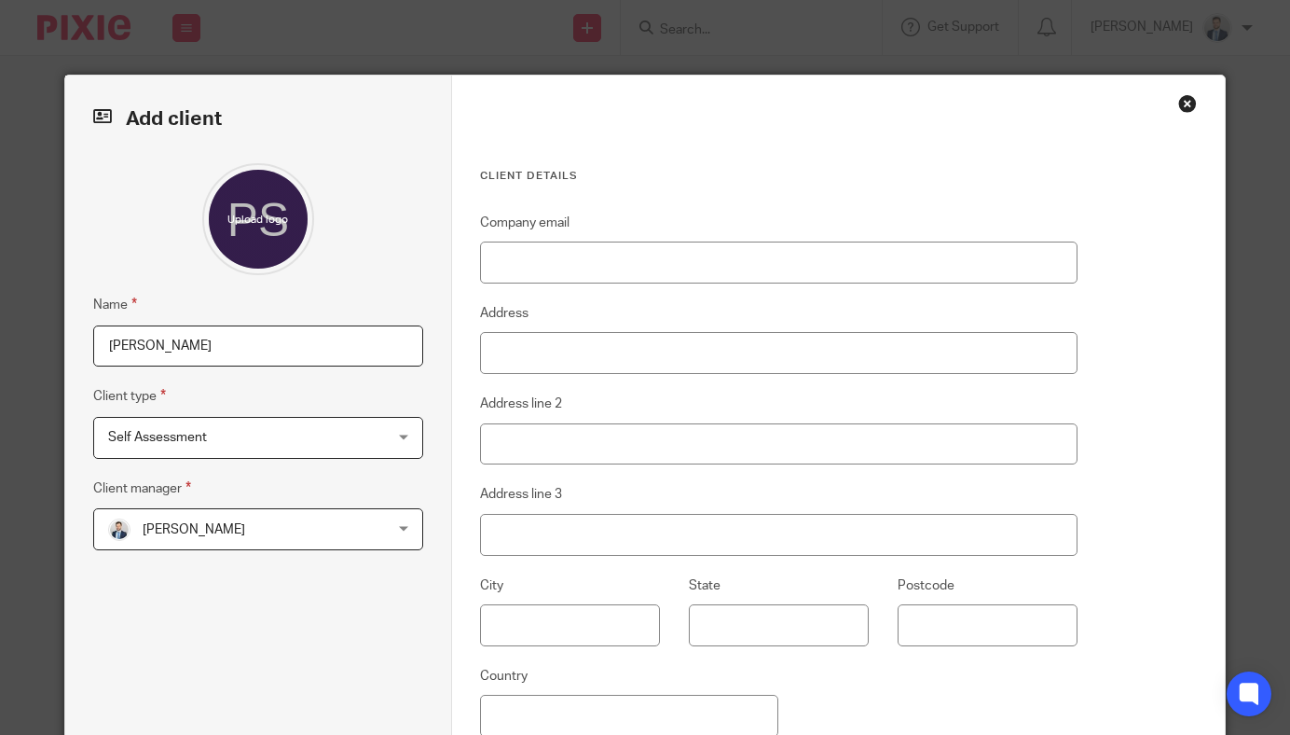
scroll to position [213, 0]
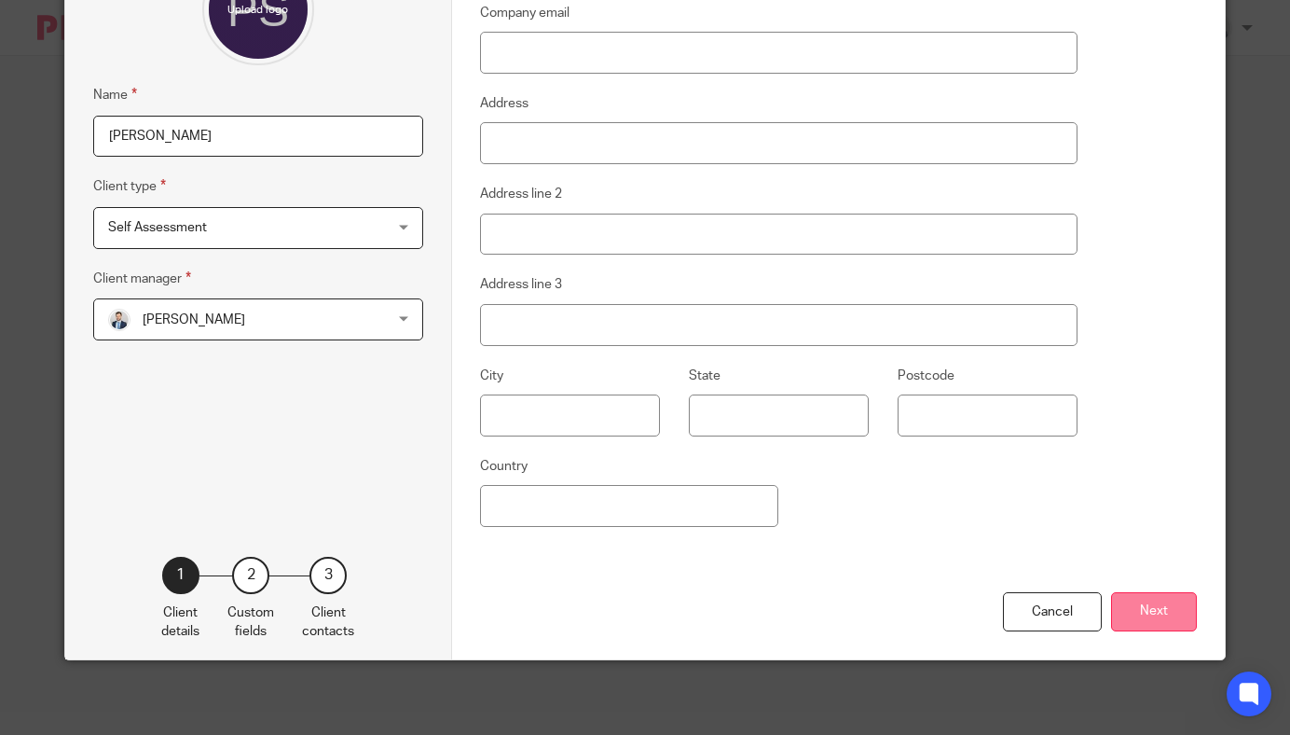
click at [1151, 604] on button "Next" at bounding box center [1154, 612] width 86 height 40
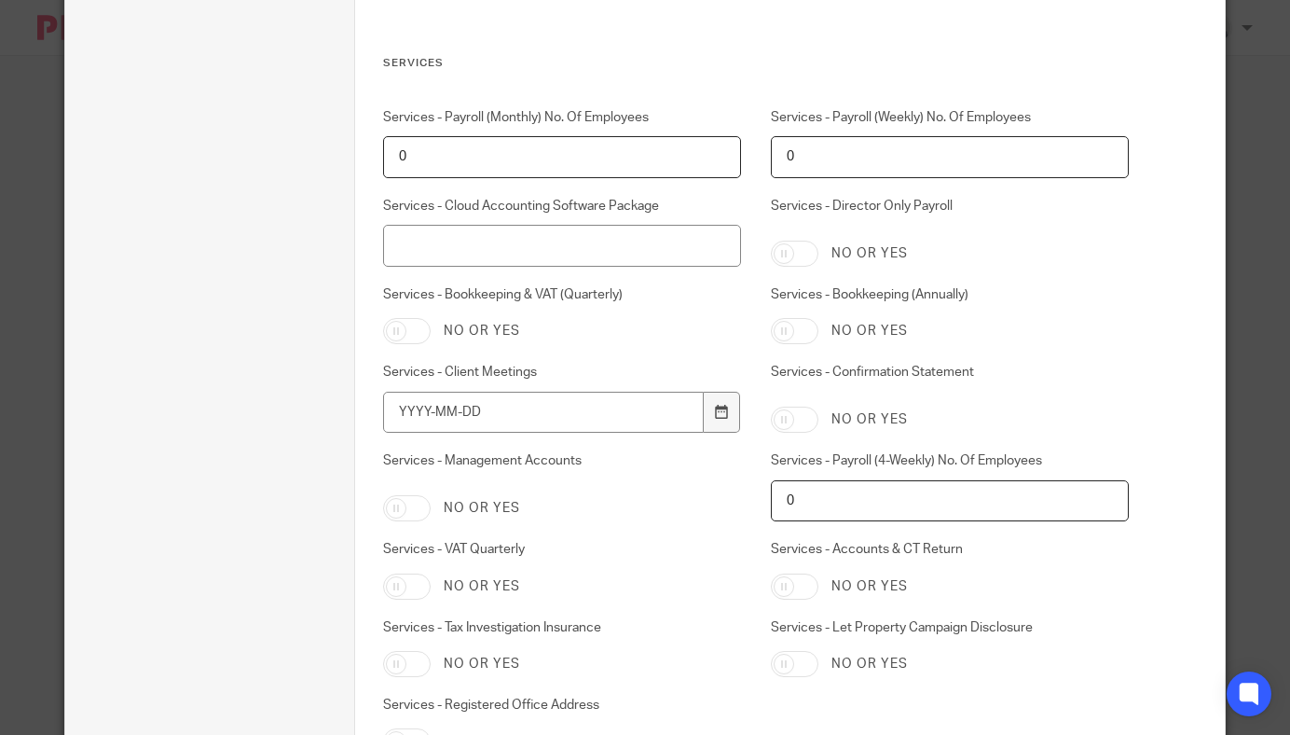
scroll to position [3522, 0]
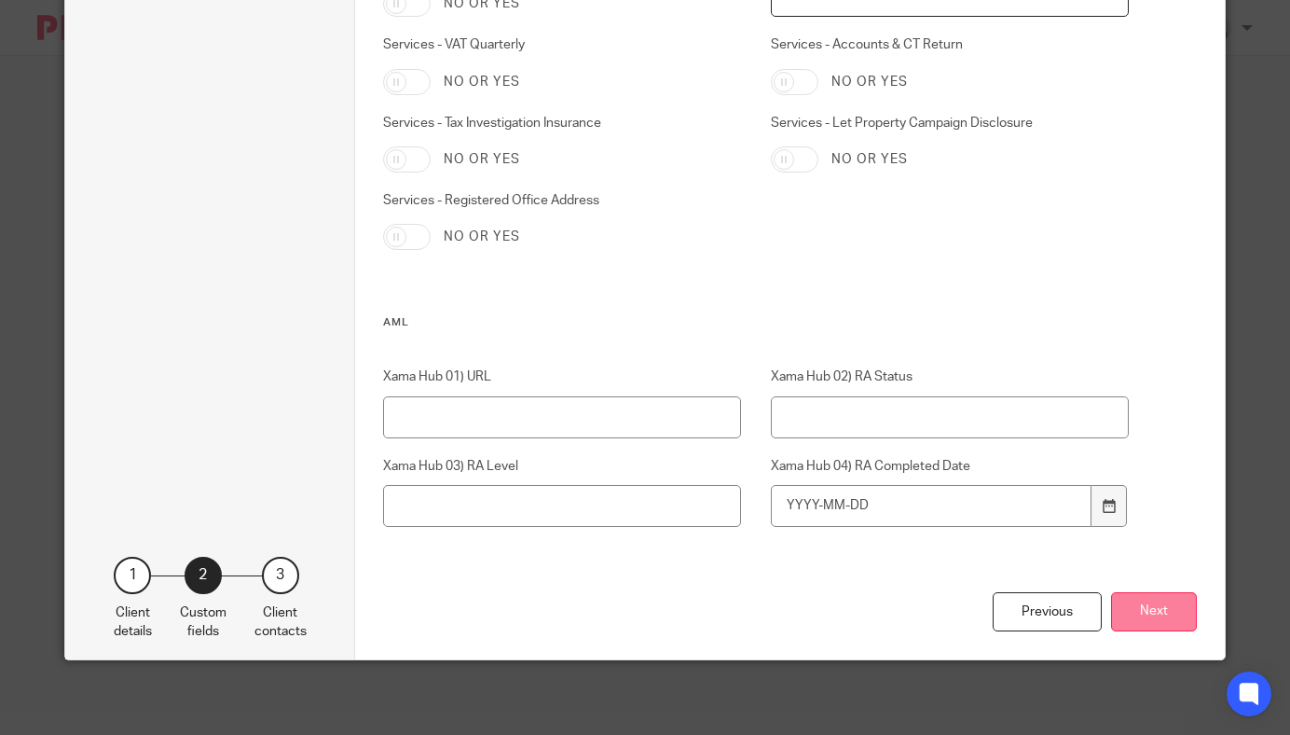
click at [1159, 611] on button "Next" at bounding box center [1154, 612] width 86 height 40
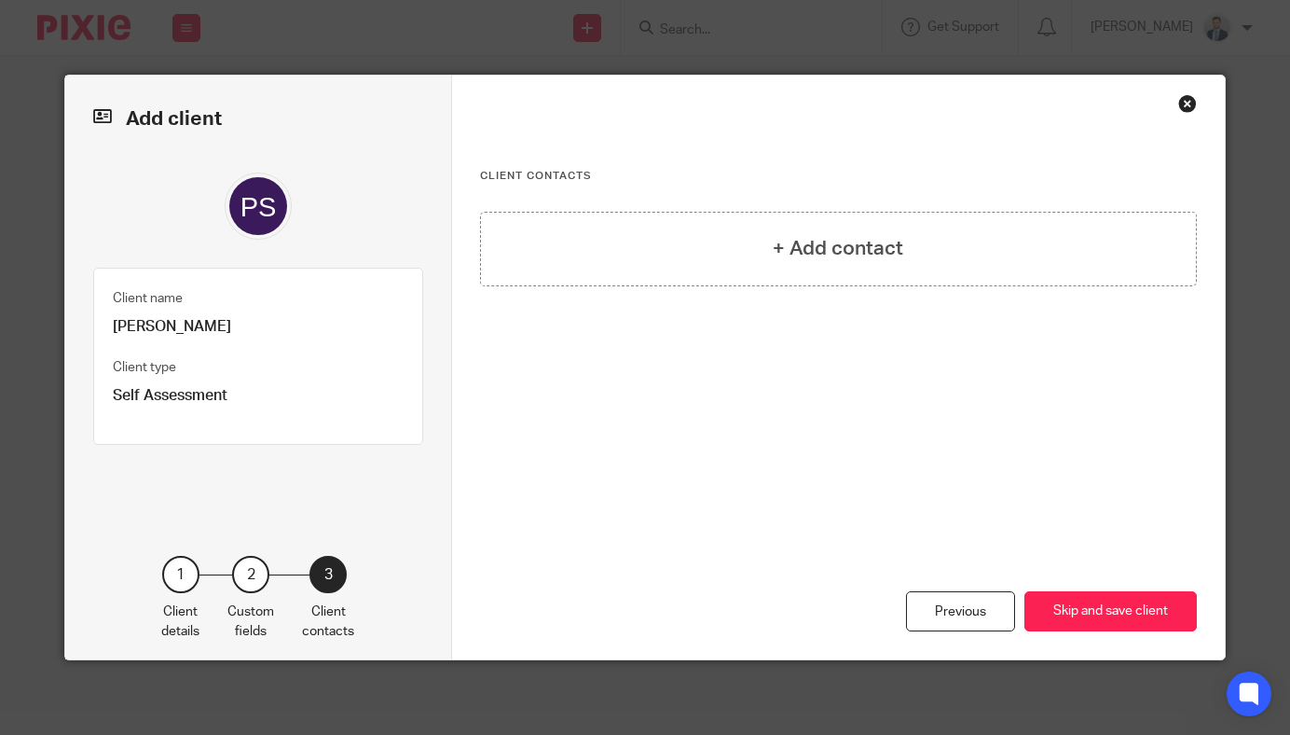
scroll to position [0, 0]
click at [1131, 609] on button "Skip and save client" at bounding box center [1110, 611] width 172 height 40
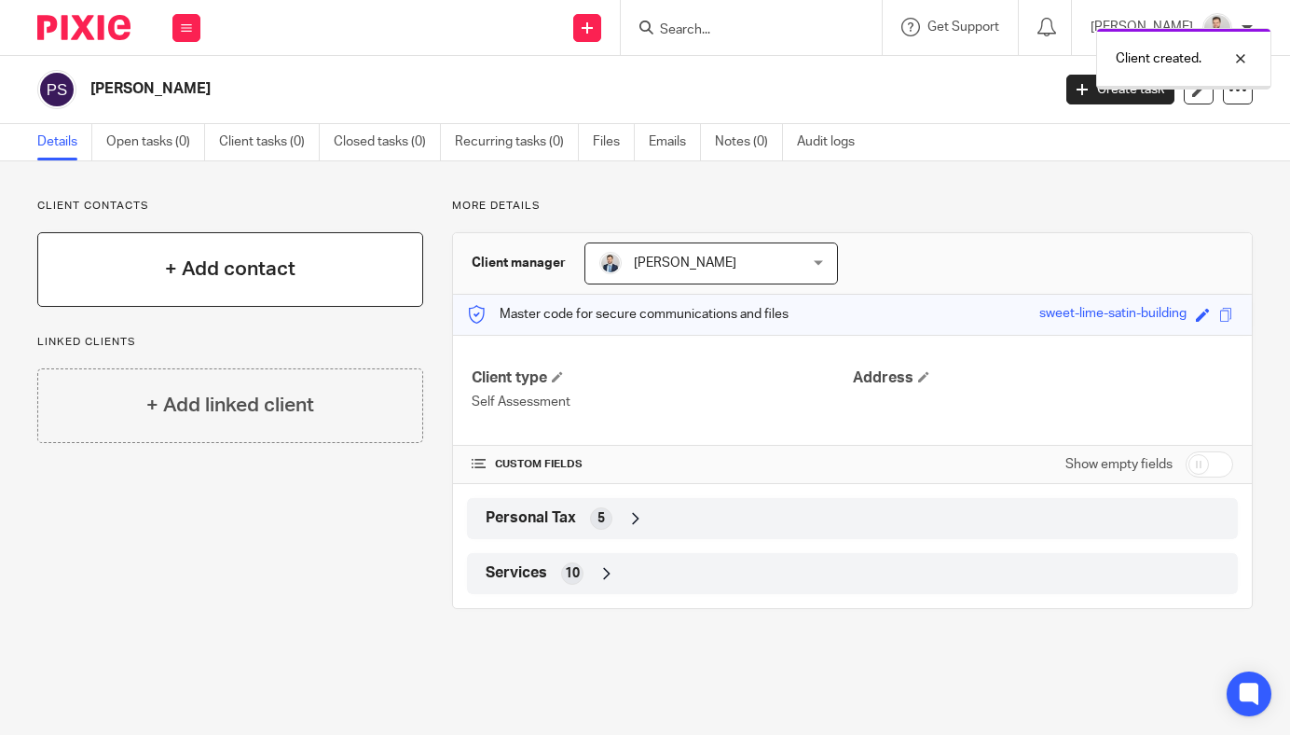
click at [265, 301] on div "+ Add contact" at bounding box center [230, 269] width 386 height 75
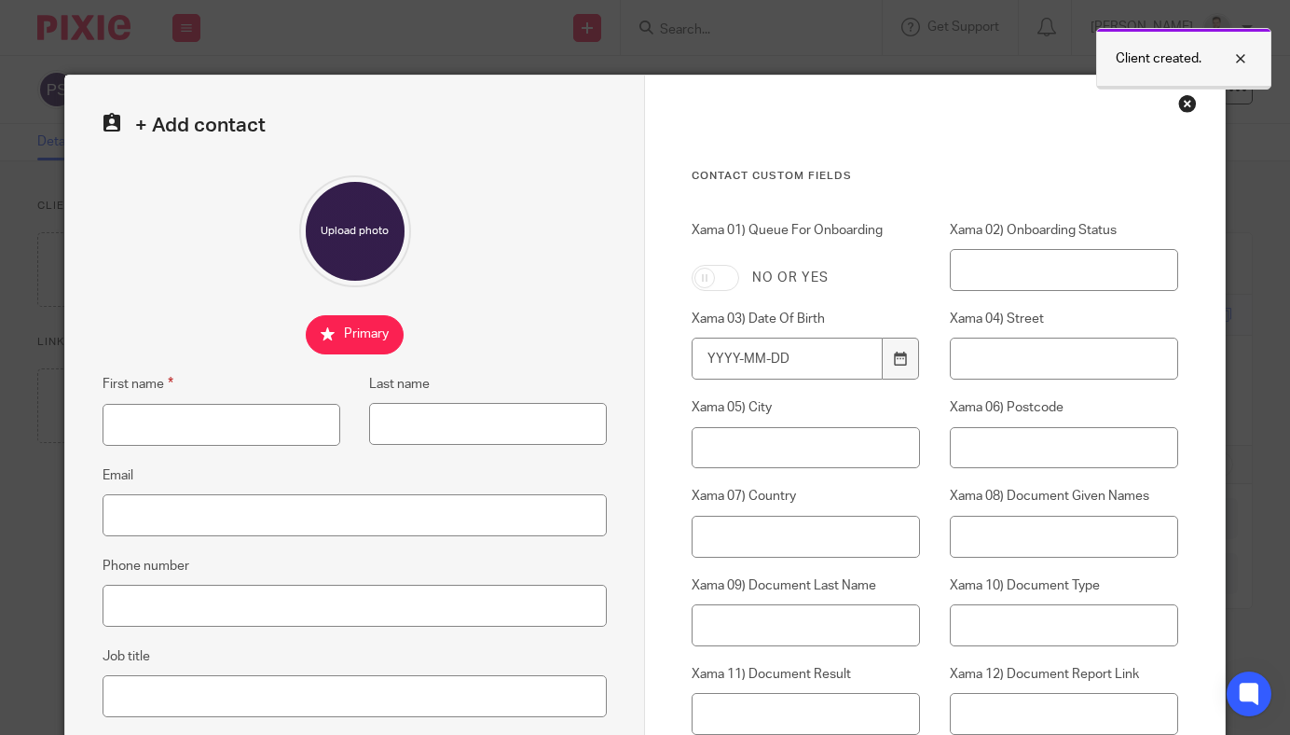
click at [1233, 62] on div at bounding box center [1227, 59] width 50 height 22
click at [1189, 102] on div "Close this dialog window" at bounding box center [1187, 103] width 19 height 19
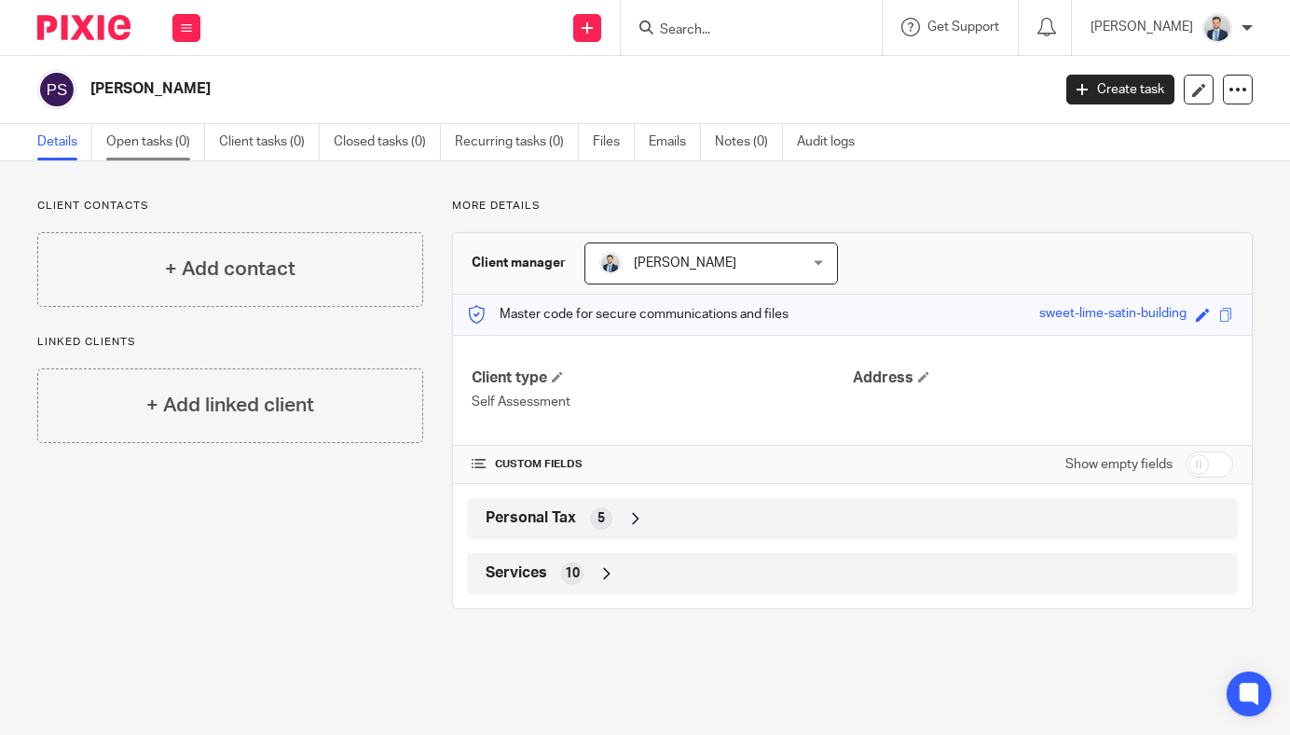
click at [185, 134] on link "Open tasks (0)" at bounding box center [155, 142] width 99 height 36
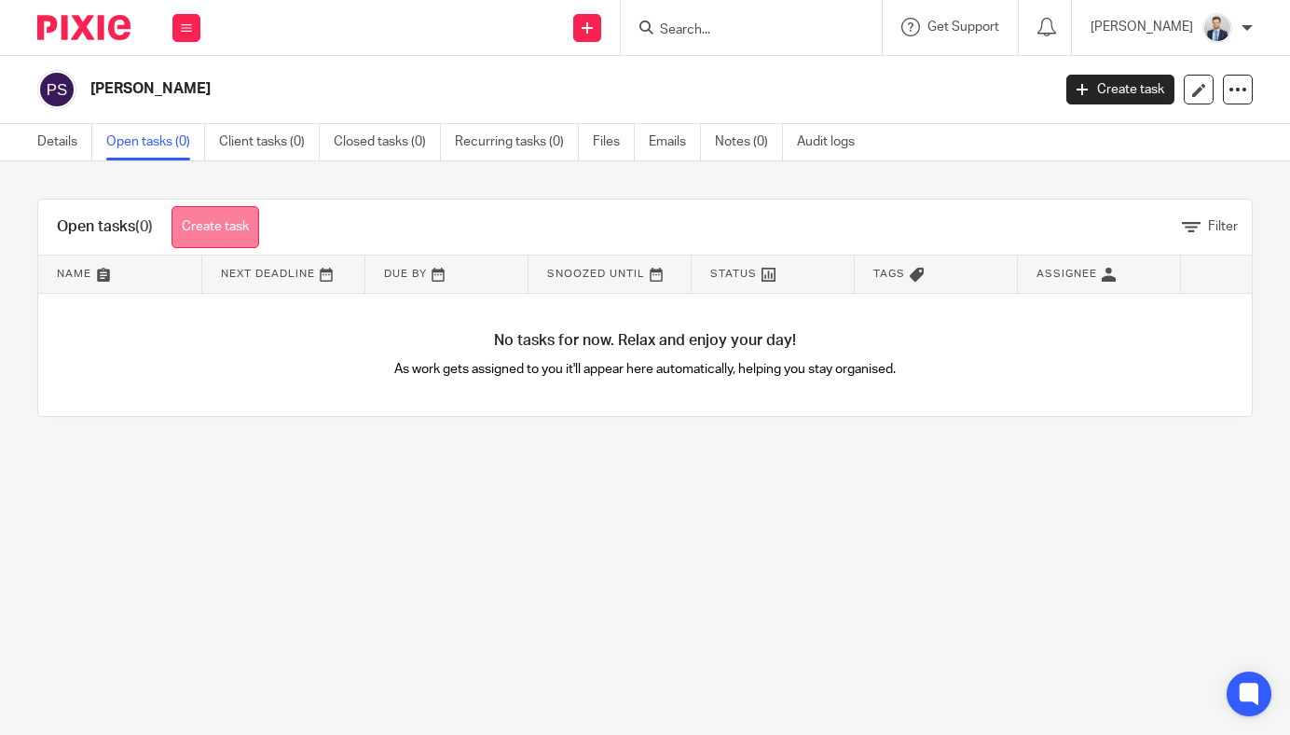
click at [212, 225] on link "Create task" at bounding box center [216, 227] width 88 height 42
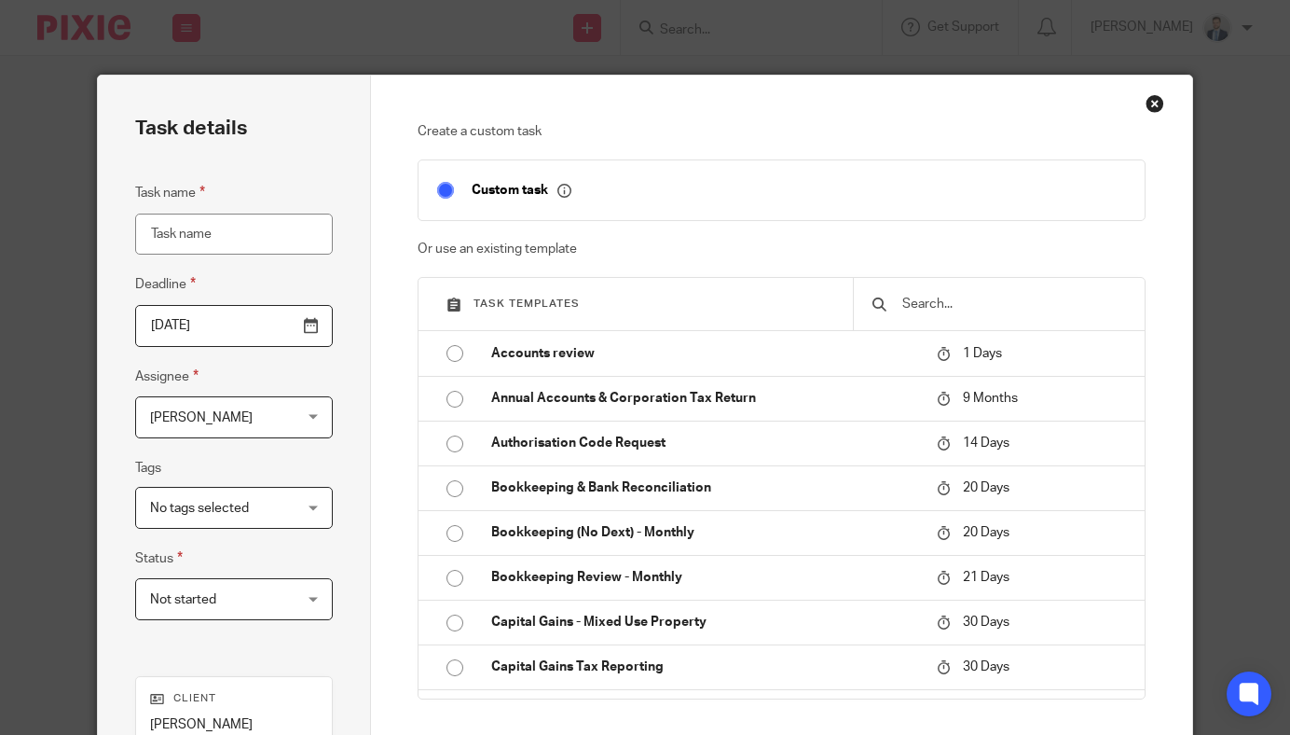
click at [961, 304] on input "text" at bounding box center [1013, 304] width 226 height 21
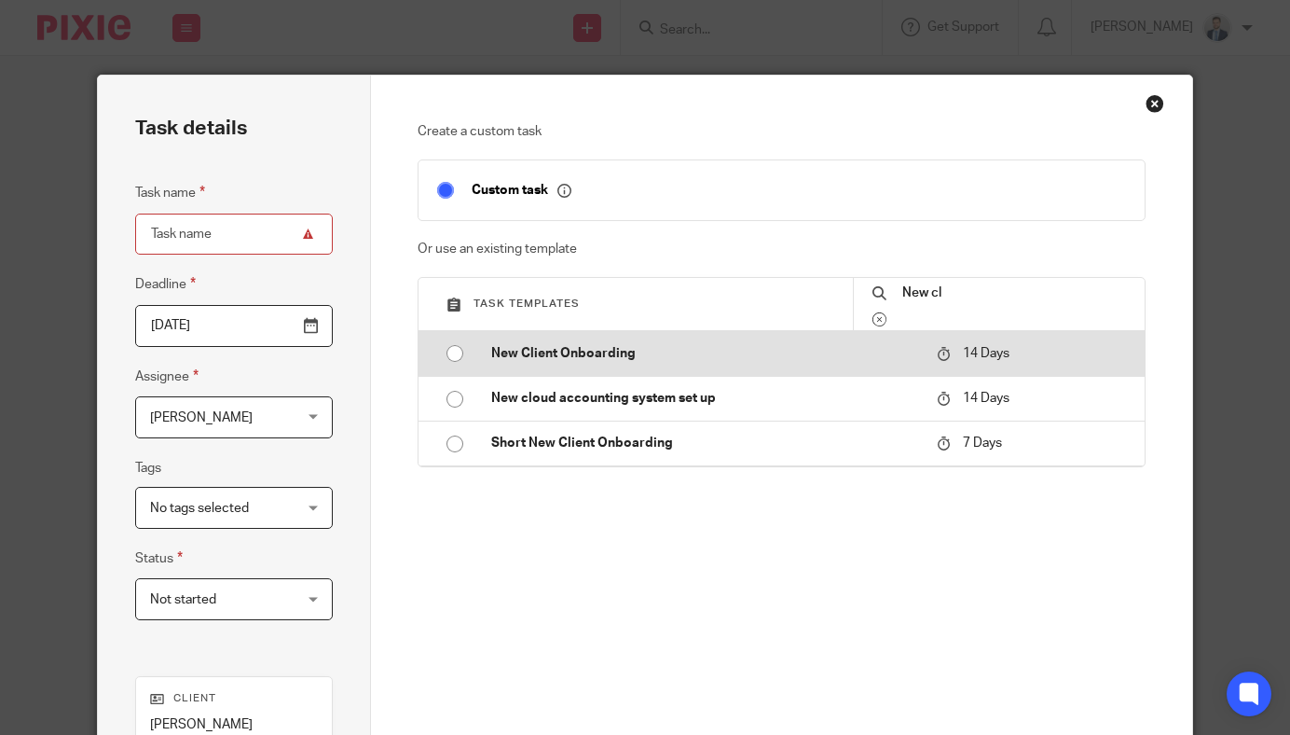
type input "New cl"
click at [821, 360] on p "New Client Onboarding" at bounding box center [704, 353] width 426 height 19
type input "2025-10-03"
type input "New Client Onboarding"
checkbox input "false"
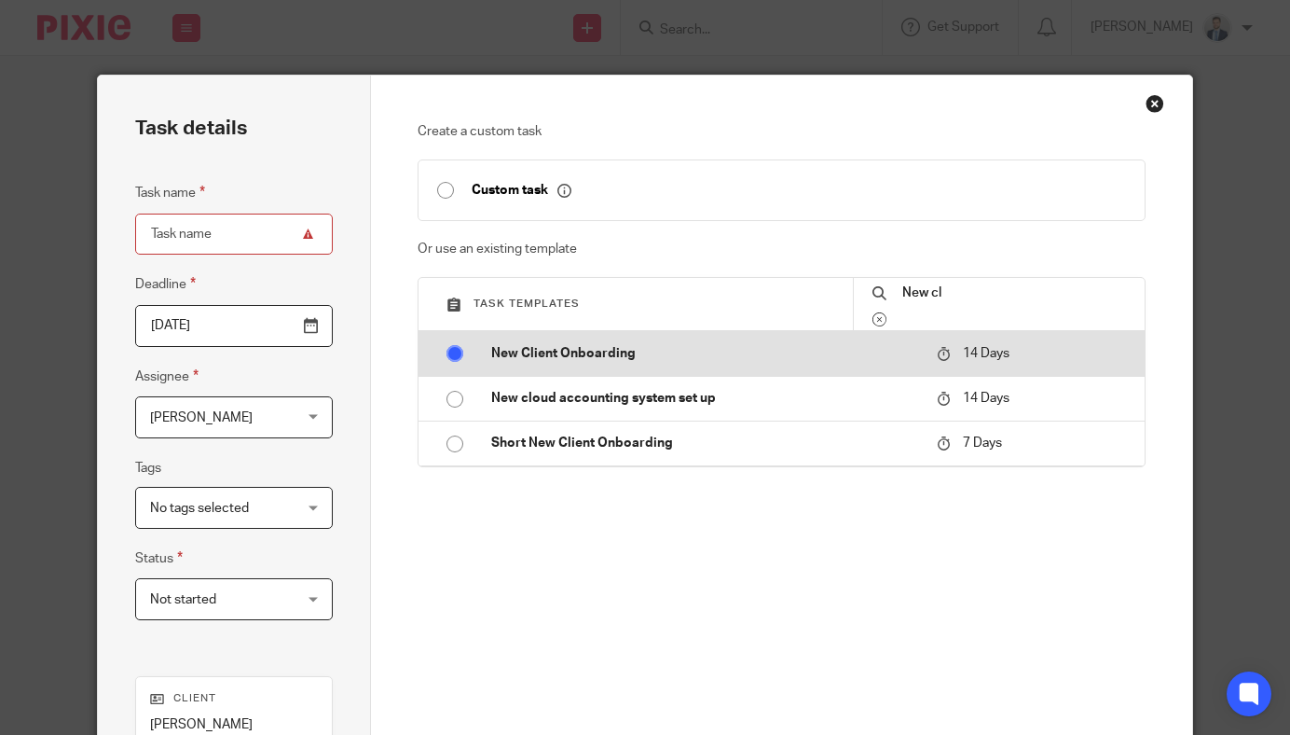
radio input "true"
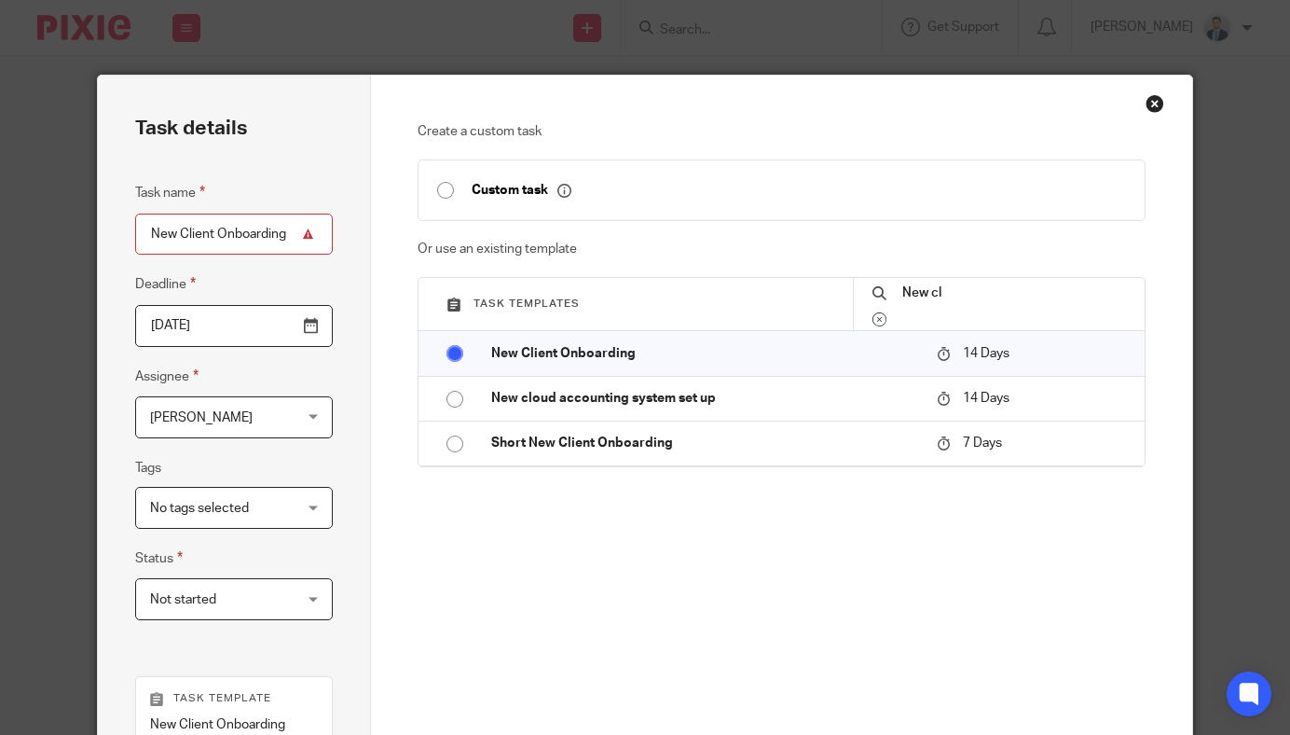
click at [267, 334] on input "2025-10-03" at bounding box center [234, 326] width 199 height 42
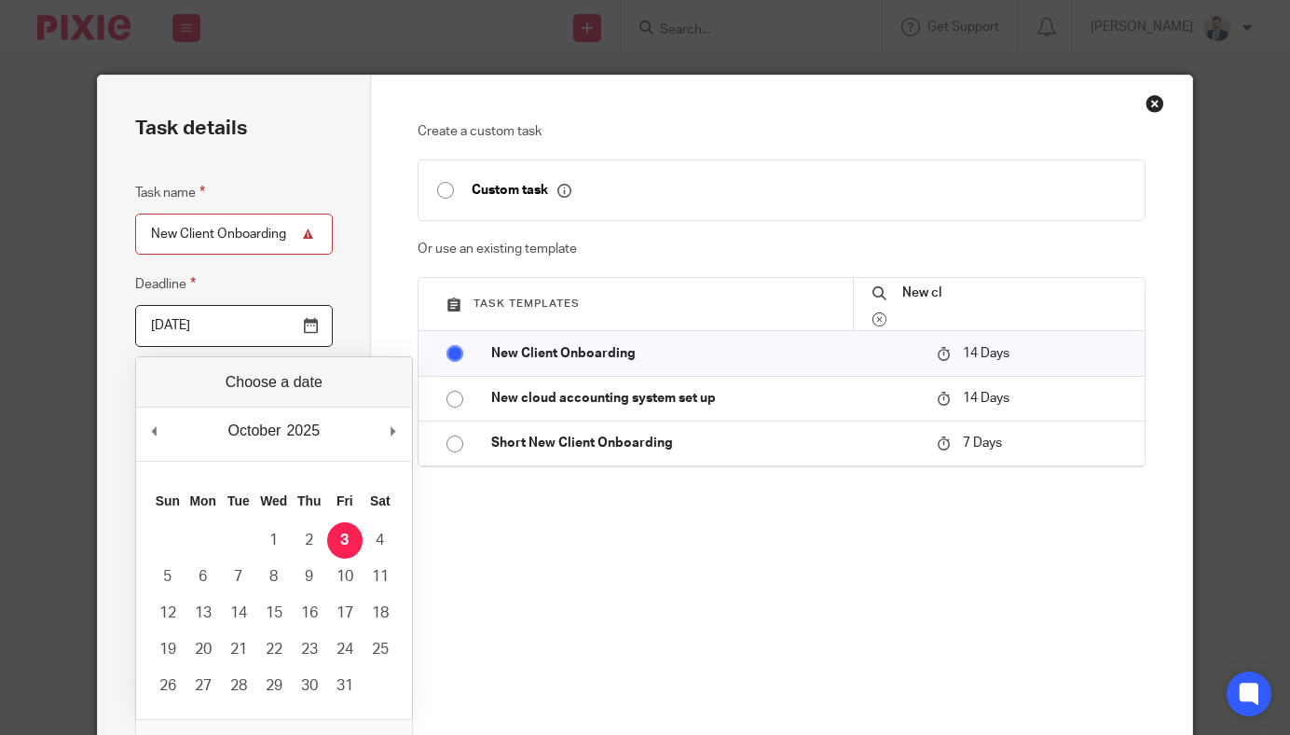
click at [622, 625] on div "Create a custom task Custom task Or use an existing template Task templates New…" at bounding box center [782, 417] width 728 height 590
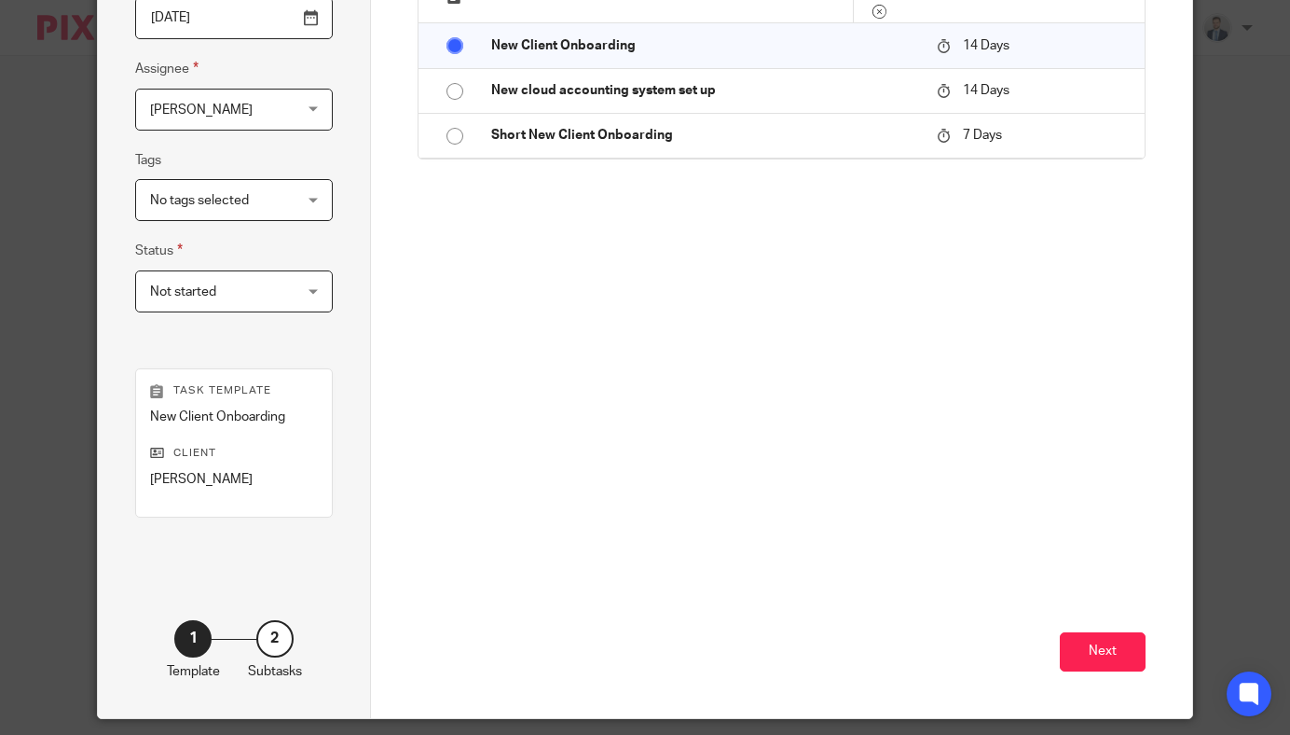
scroll to position [369, 0]
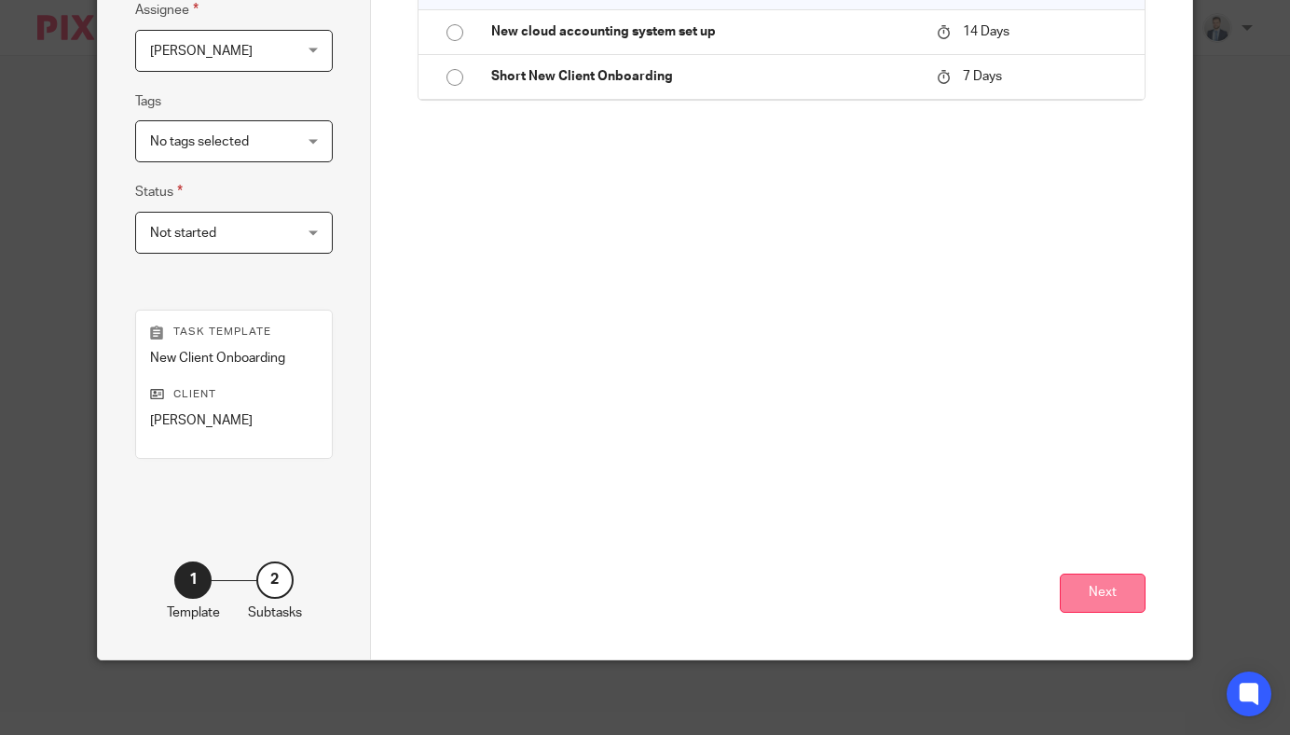
click at [1111, 582] on button "Next" at bounding box center [1103, 593] width 86 height 40
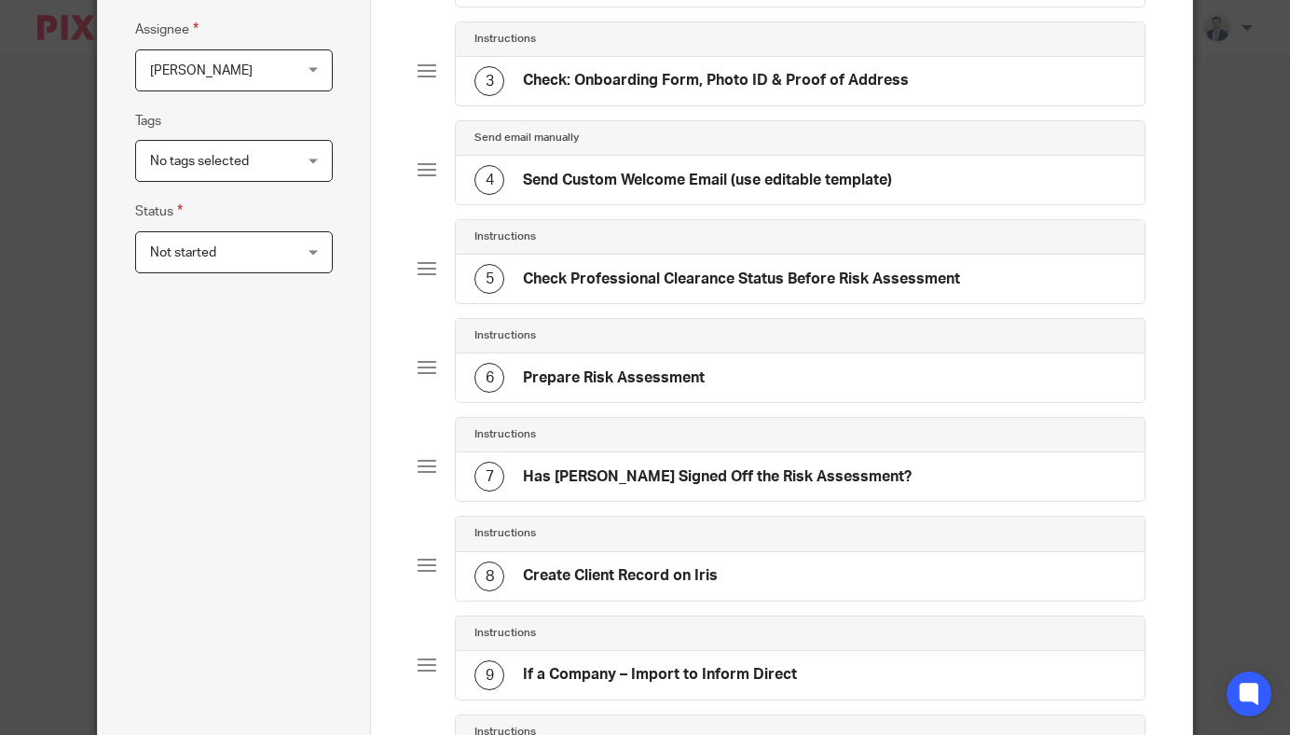
scroll to position [905, 0]
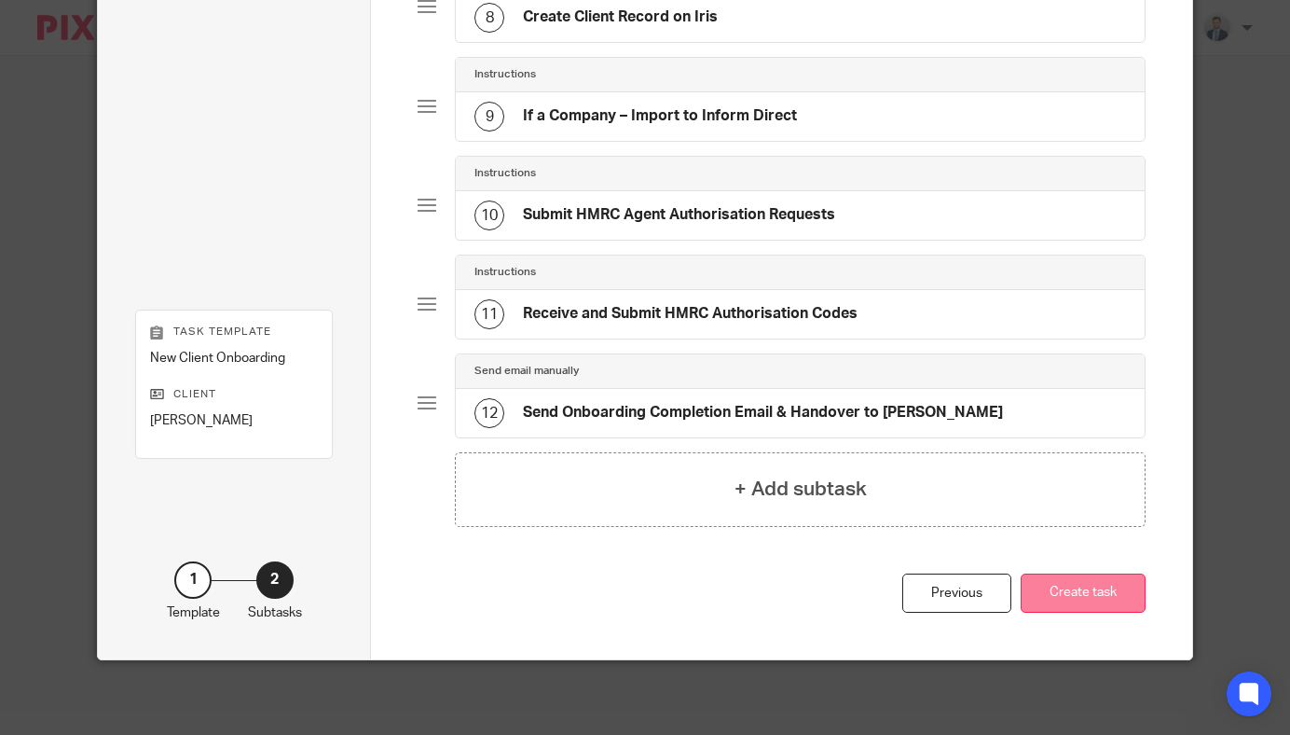
click at [1059, 594] on button "Create task" at bounding box center [1083, 593] width 125 height 40
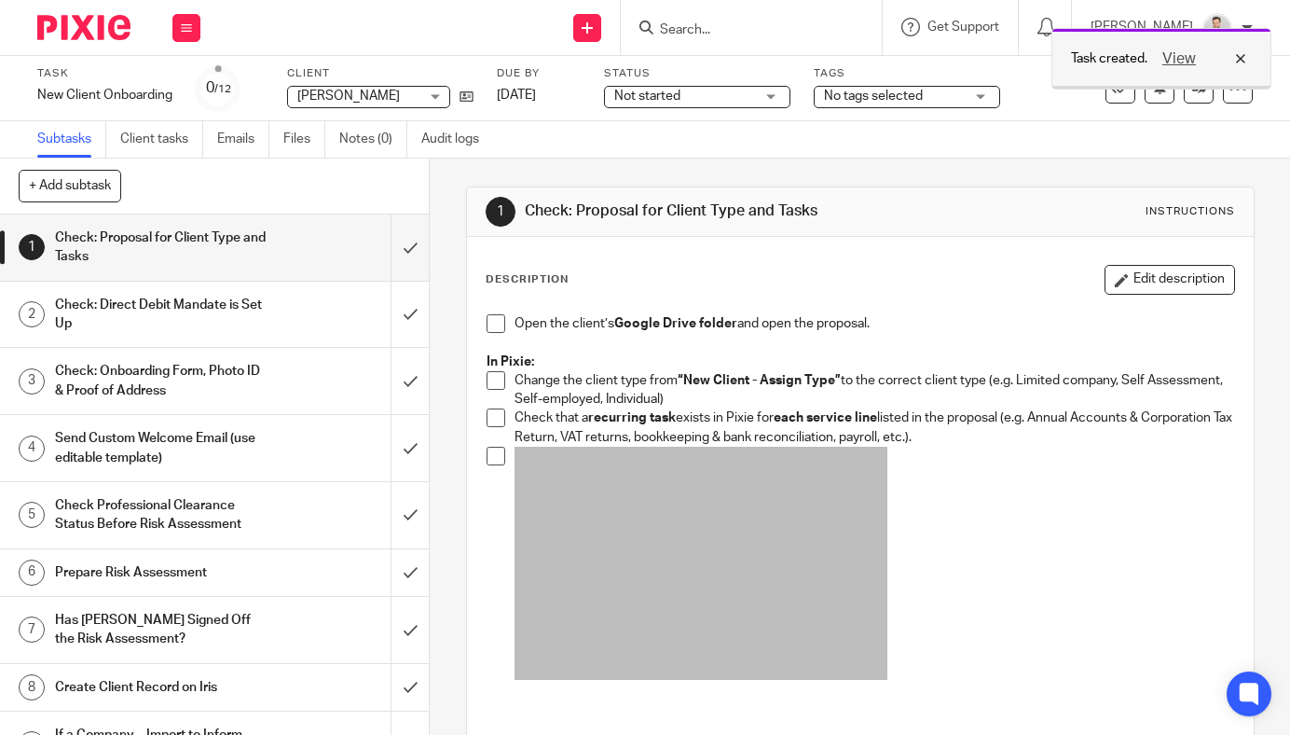
click at [1239, 48] on div "View" at bounding box center [1199, 59] width 104 height 22
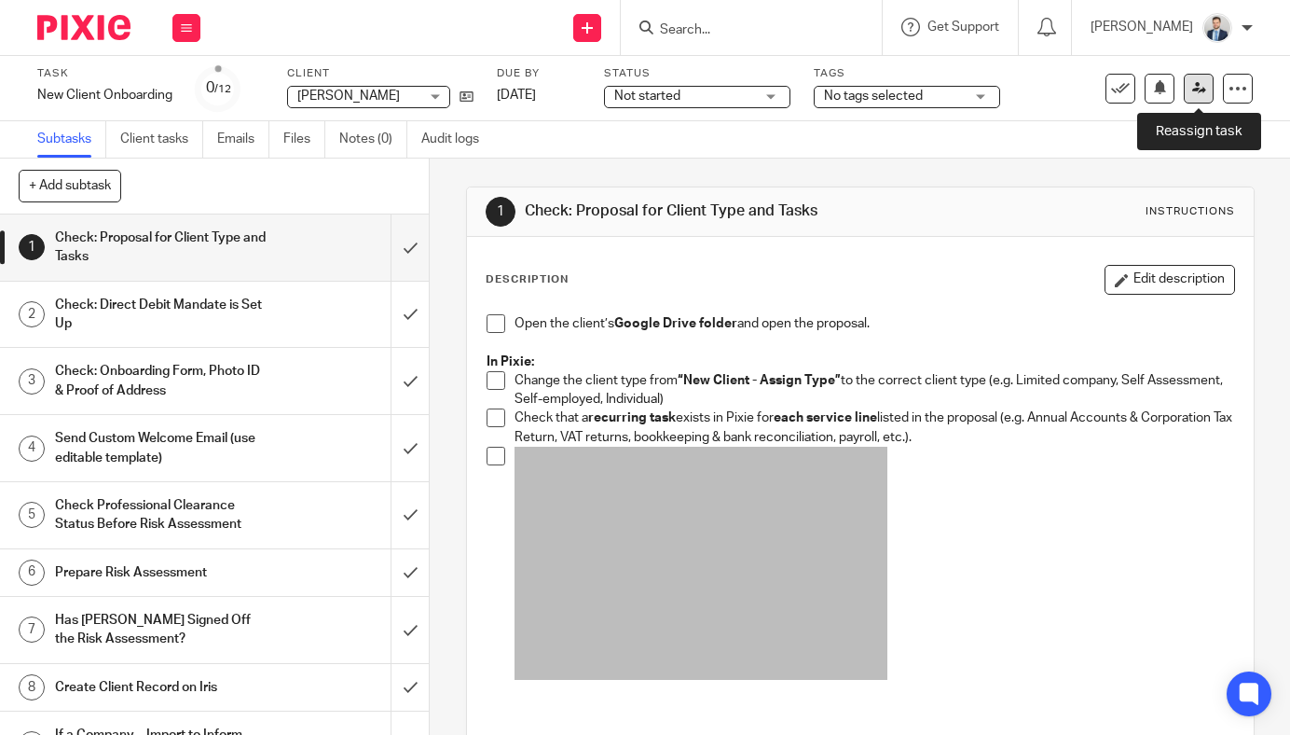
click at [1203, 89] on icon at bounding box center [1199, 88] width 14 height 14
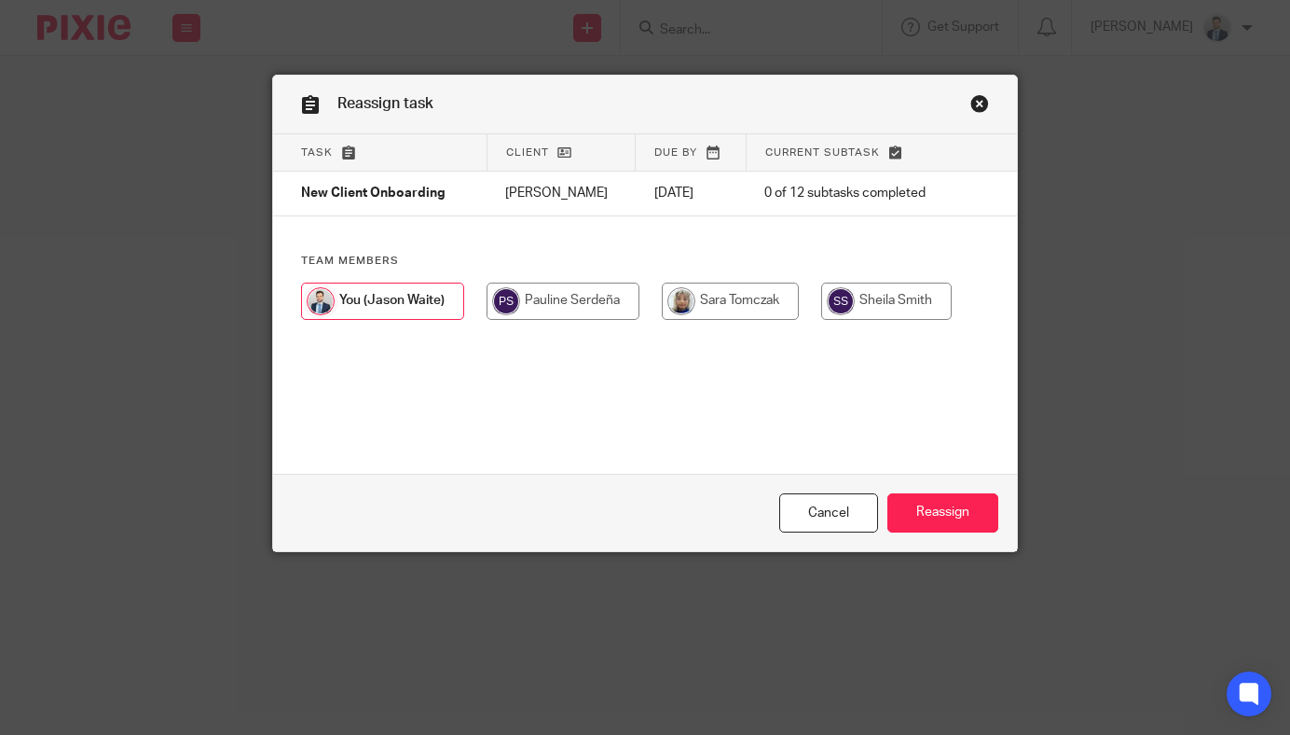
click at [880, 299] on input "radio" at bounding box center [886, 300] width 131 height 37
radio input "true"
click at [934, 510] on input "Reassign" at bounding box center [942, 513] width 111 height 40
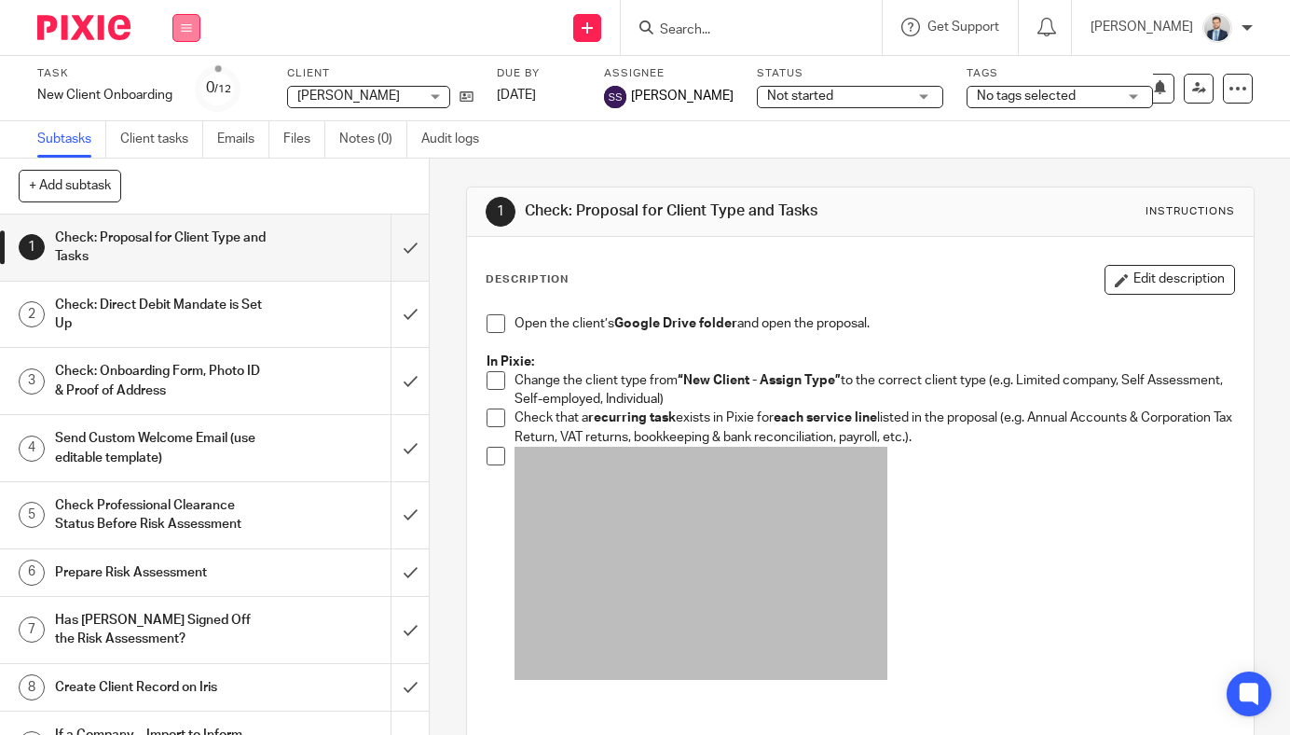
click at [186, 24] on icon at bounding box center [186, 27] width 11 height 11
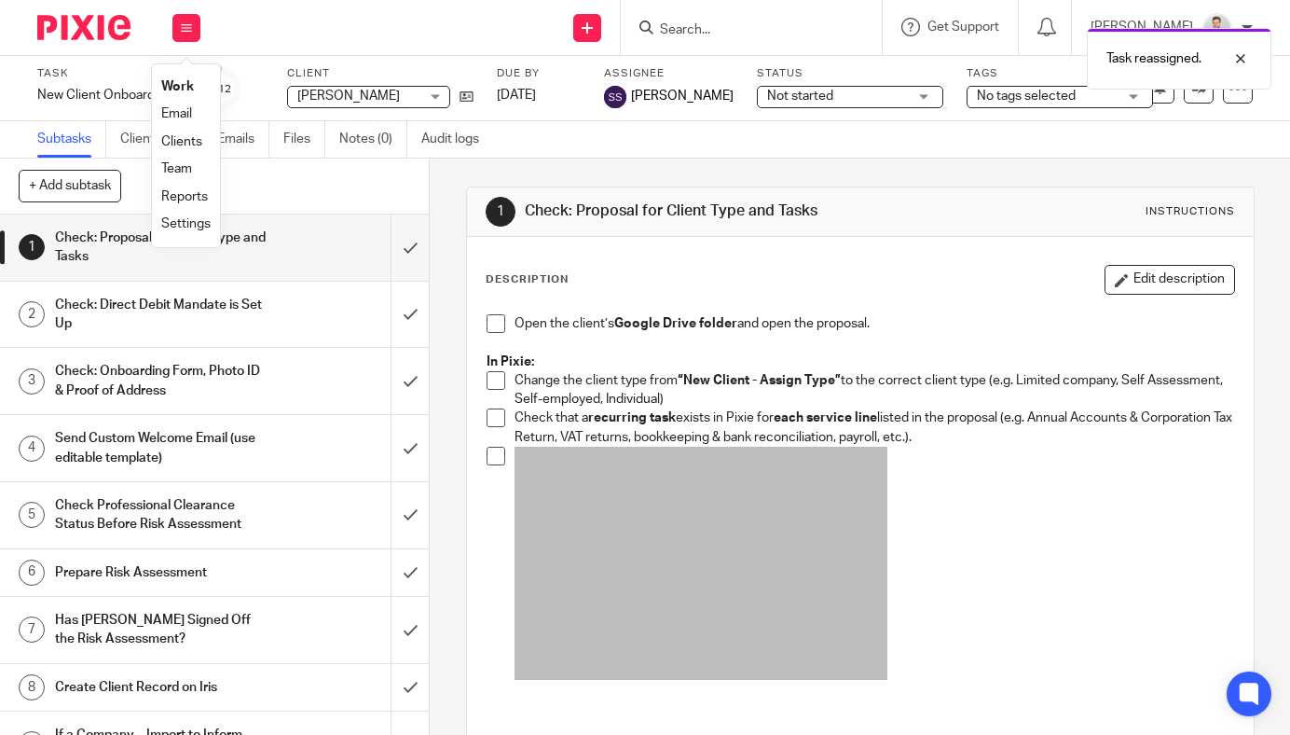
click at [186, 82] on link "Work" at bounding box center [177, 86] width 33 height 13
